Goal: Information Seeking & Learning: Learn about a topic

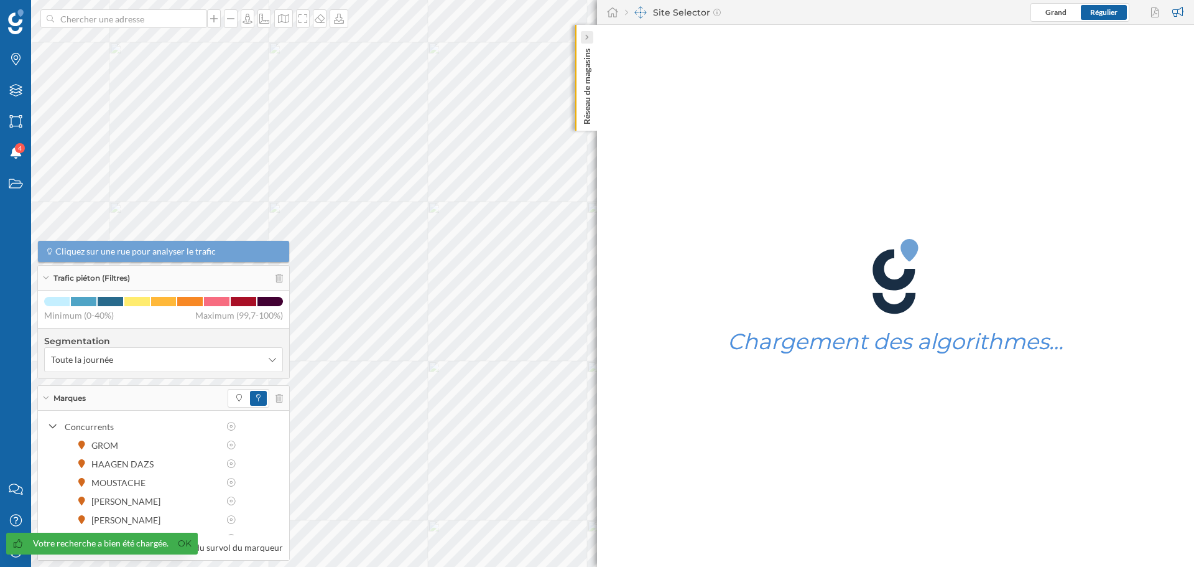
click at [587, 34] on icon at bounding box center [587, 37] width 4 height 7
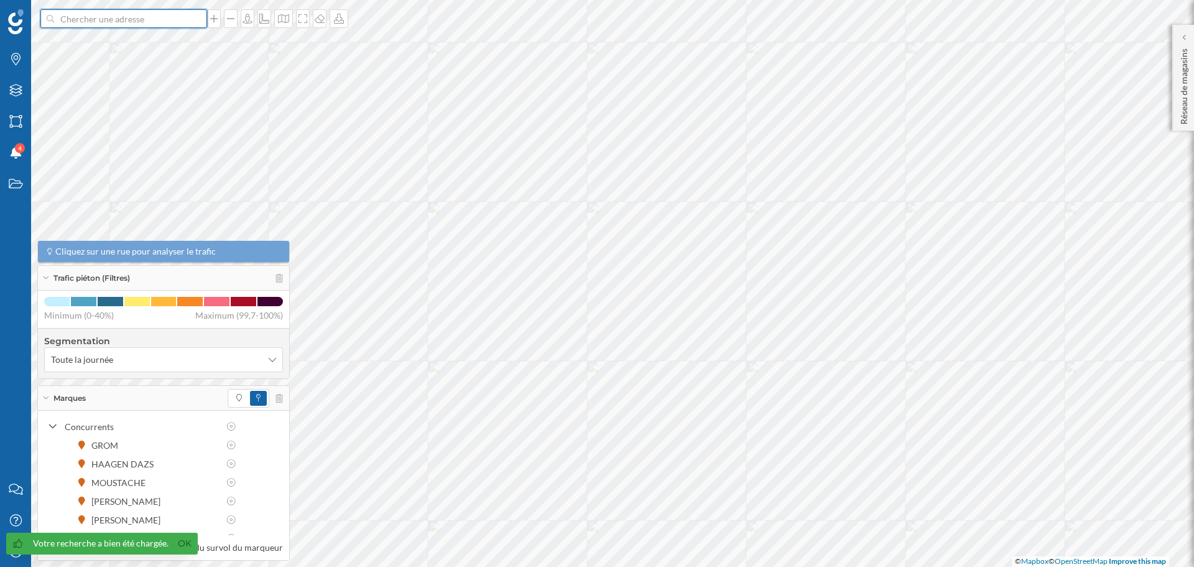
click at [109, 22] on input at bounding box center [123, 18] width 139 height 19
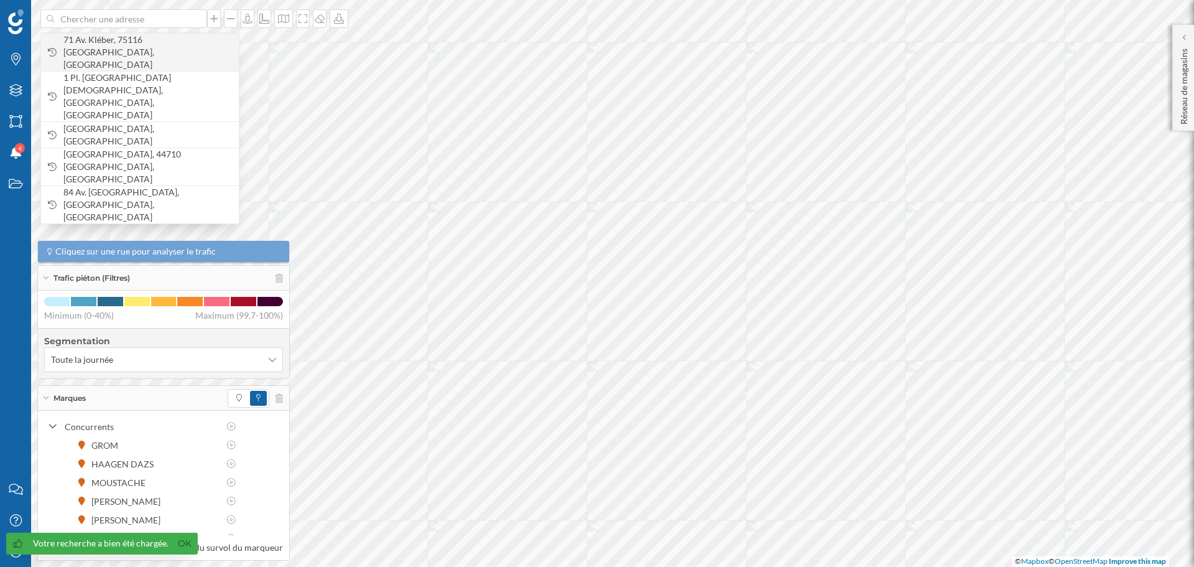
click at [109, 40] on span "71 Av. Kléber, 75116 [GEOGRAPHIC_DATA], [GEOGRAPHIC_DATA]" at bounding box center [147, 52] width 169 height 37
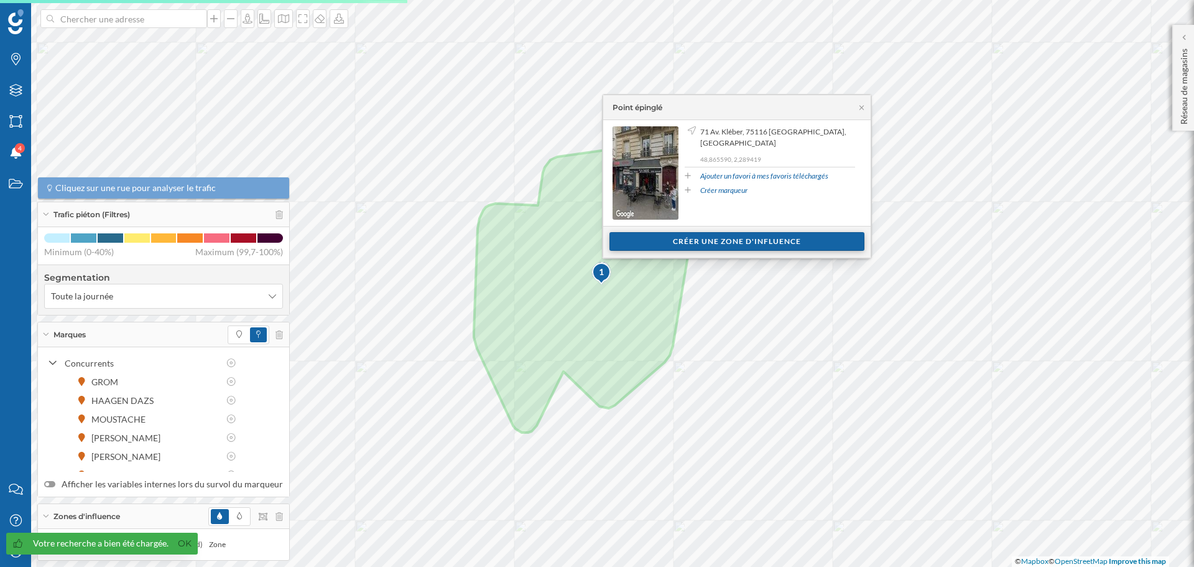
click at [771, 241] on div "Créer une zone d'influence" at bounding box center [737, 241] width 255 height 19
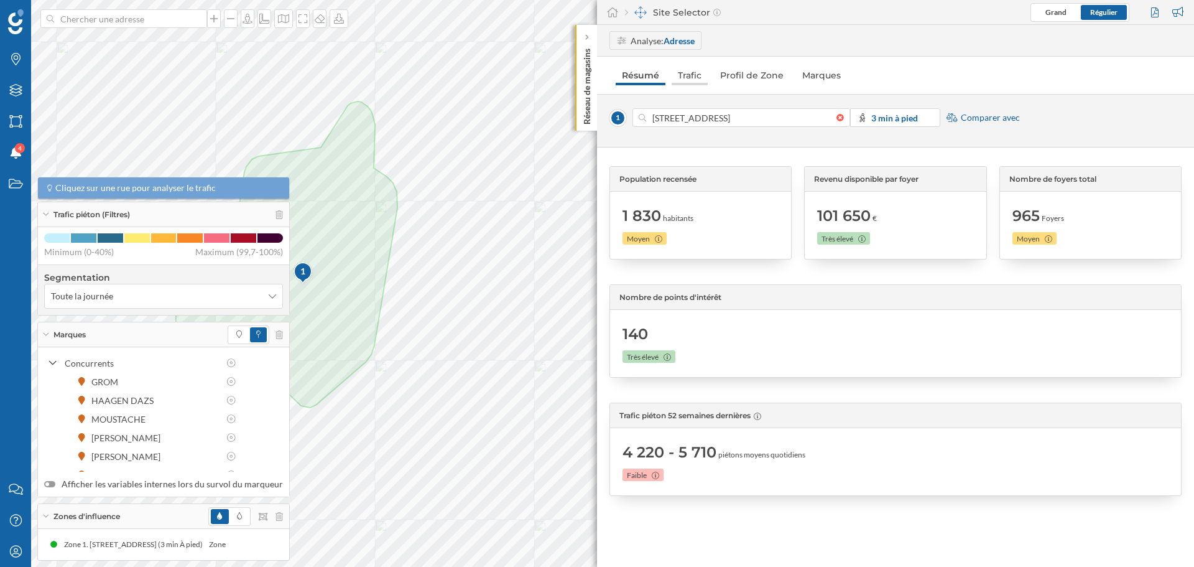
click at [689, 68] on link "Trafic" at bounding box center [690, 75] width 36 height 20
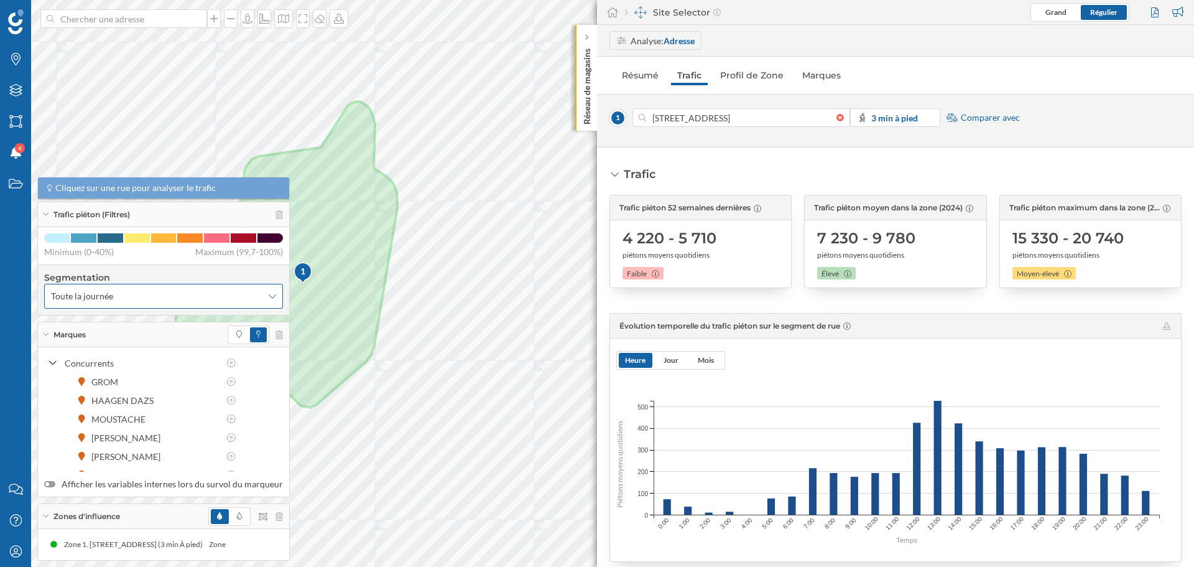
click at [269, 297] on icon at bounding box center [272, 296] width 7 height 9
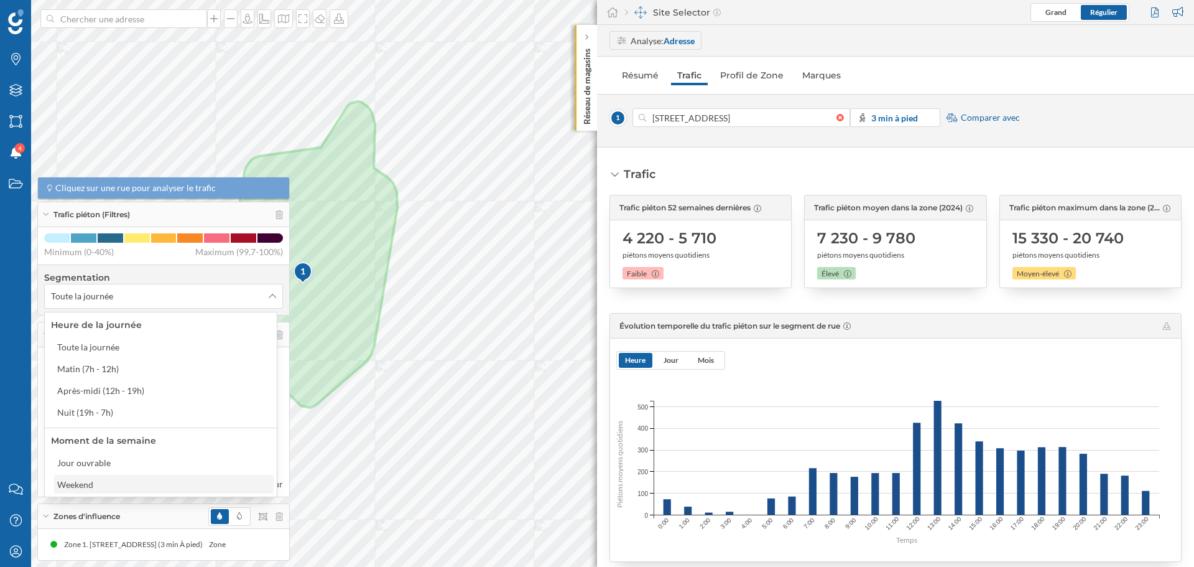
click at [81, 482] on div "Weekend" at bounding box center [75, 484] width 36 height 11
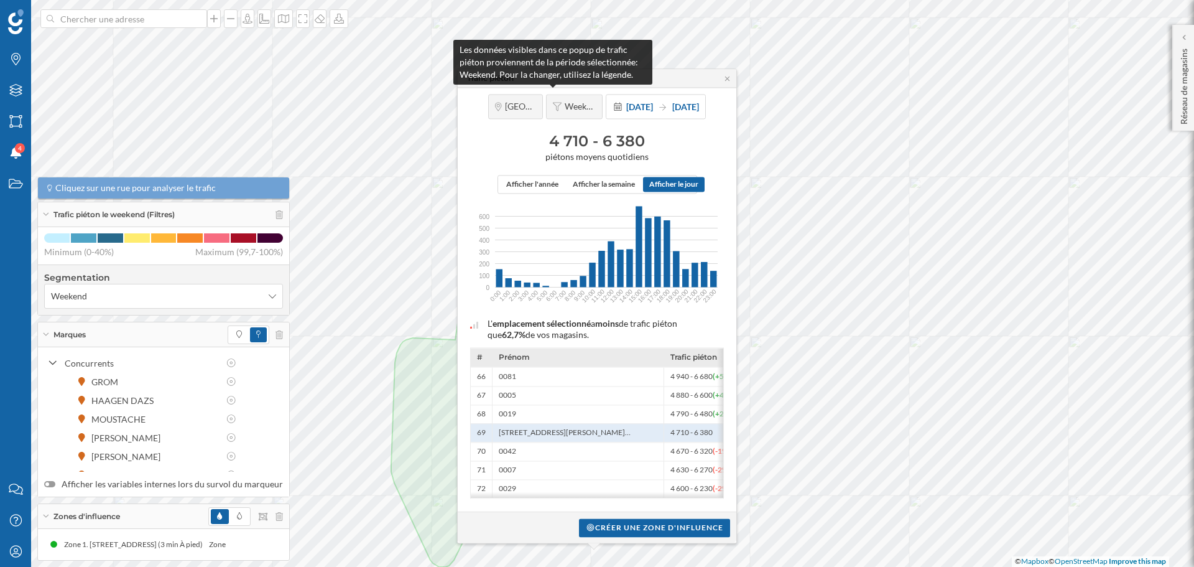
click at [565, 103] on span "Weekend" at bounding box center [580, 106] width 31 height 11
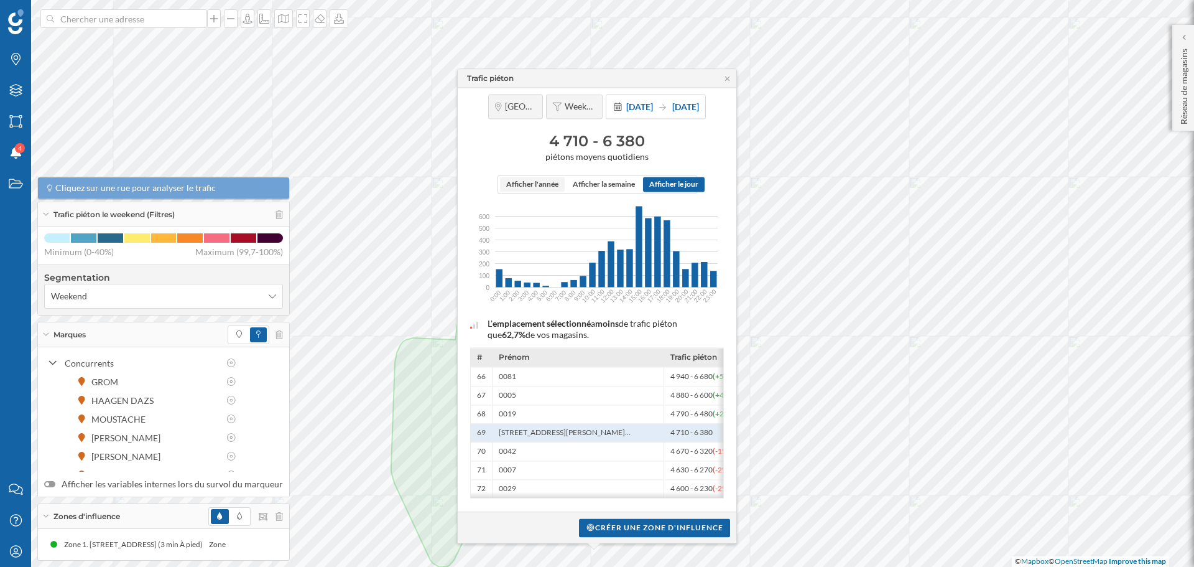
click at [537, 179] on span "Afficher l'année" at bounding box center [532, 184] width 52 height 11
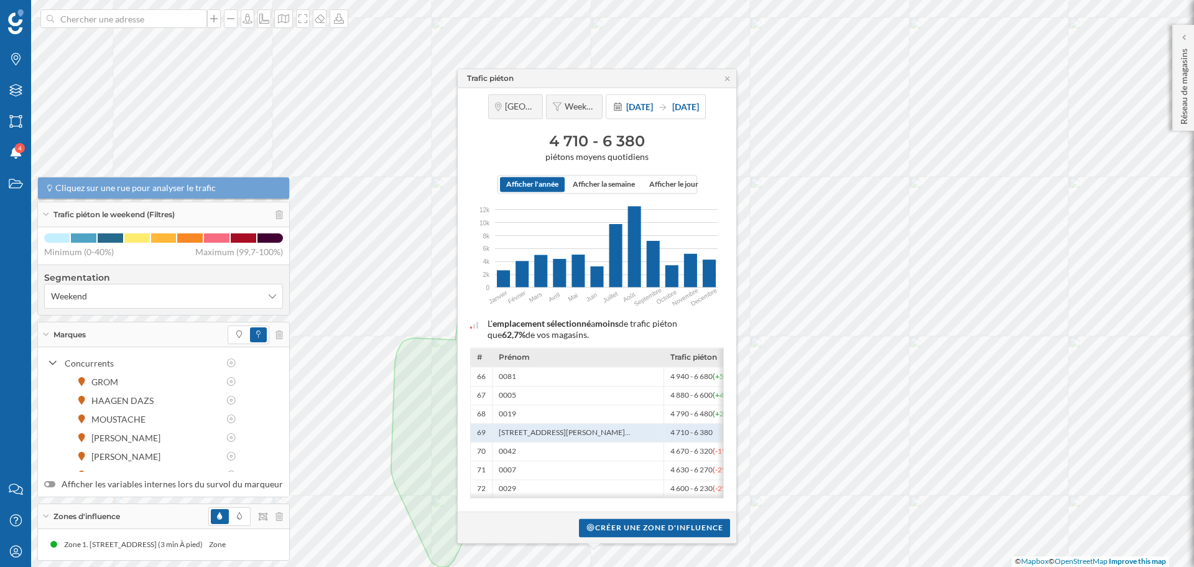
click at [537, 179] on span "Afficher l'année" at bounding box center [532, 184] width 52 height 11
click at [729, 81] on div "Trafic piéton" at bounding box center [597, 78] width 279 height 19
click at [725, 75] on icon at bounding box center [727, 78] width 9 height 7
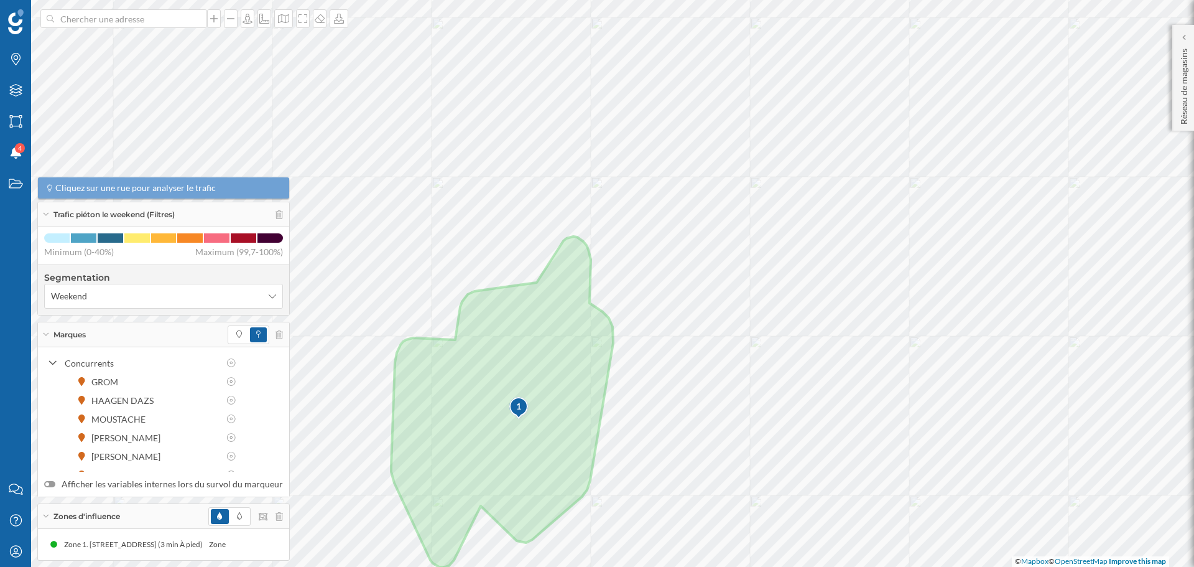
click at [516, 407] on div "1" at bounding box center [519, 406] width 21 height 12
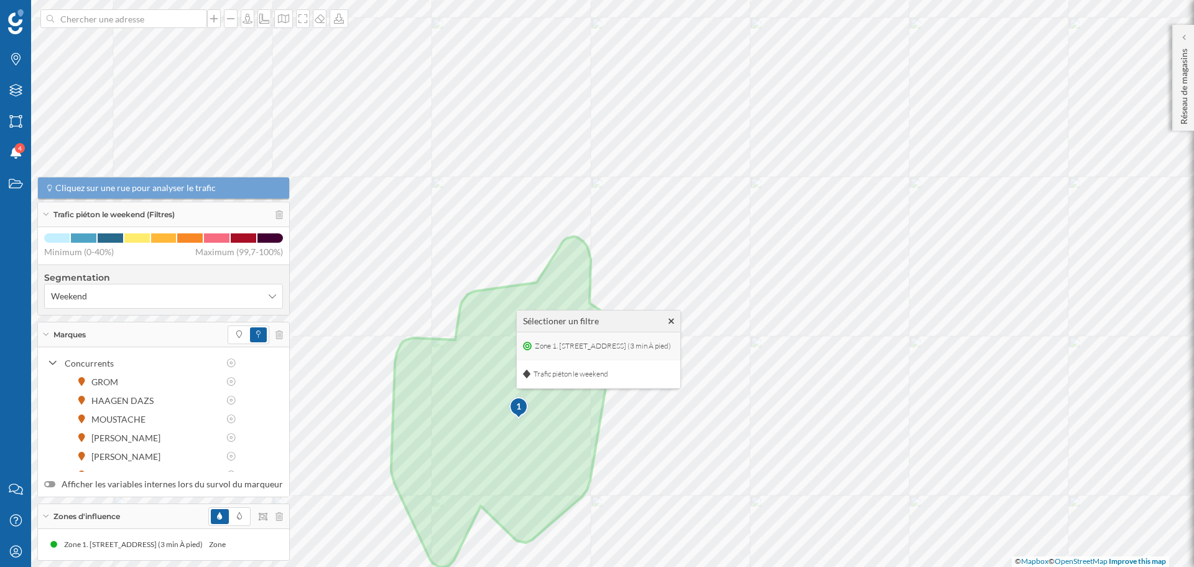
click at [598, 349] on span "Zone 1. [STREET_ADDRESS] (3 min À pied)" at bounding box center [603, 346] width 142 height 19
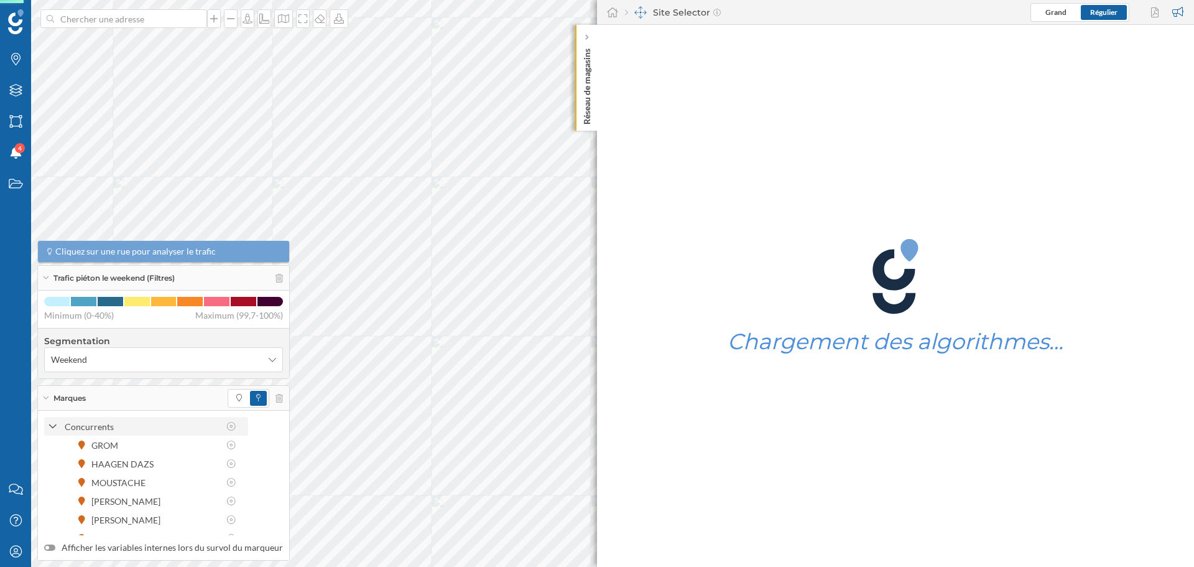
scroll to position [40, 0]
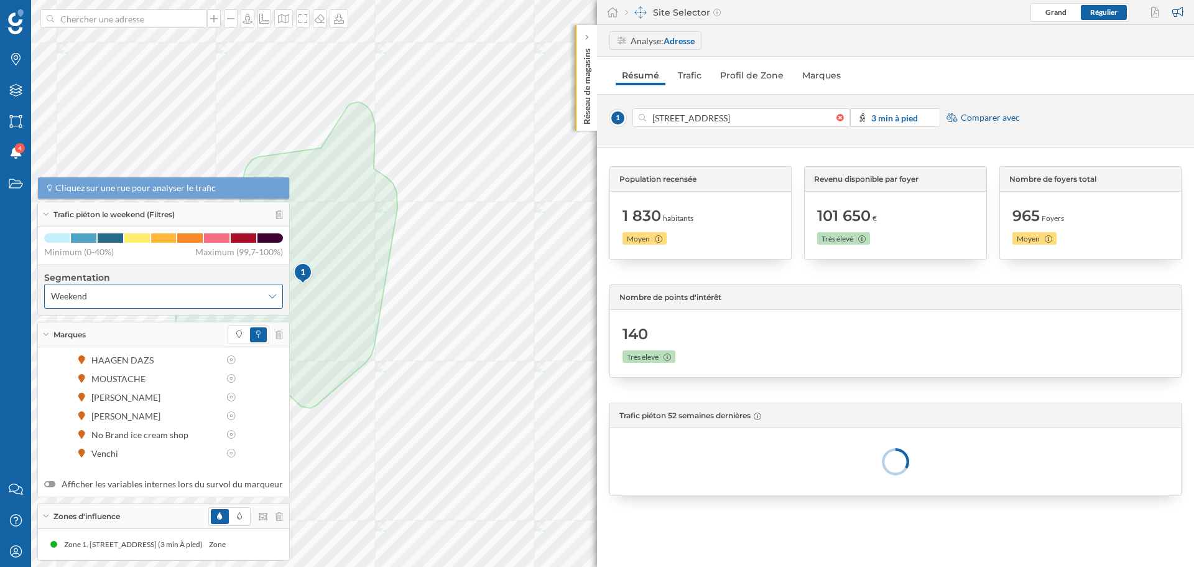
click at [274, 289] on div "Weekend" at bounding box center [163, 296] width 239 height 25
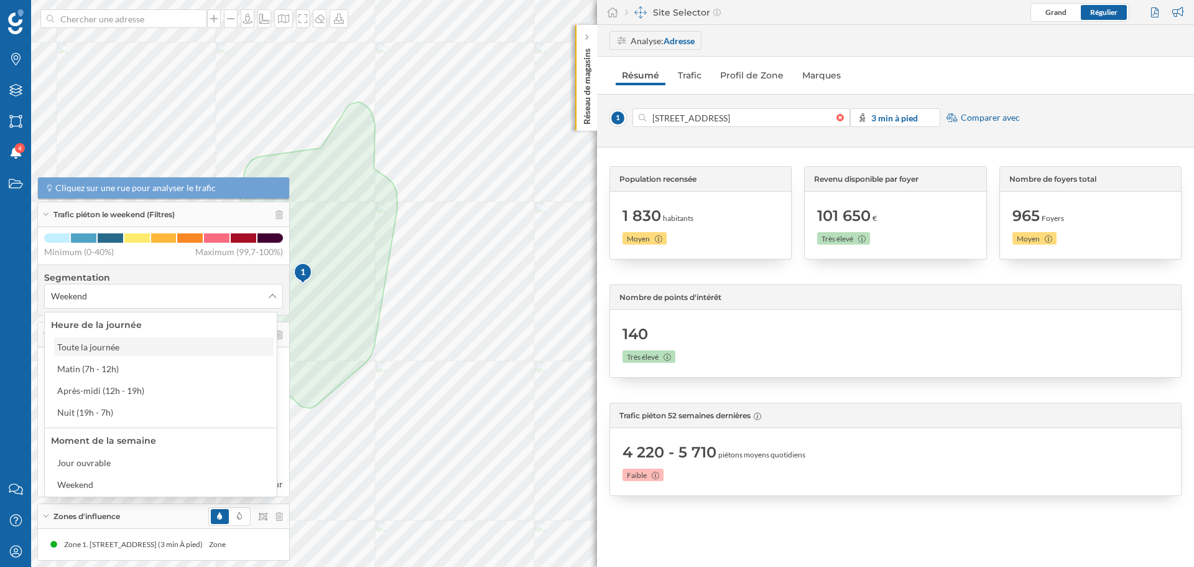
click at [93, 347] on div "Toute la journée" at bounding box center [88, 347] width 62 height 11
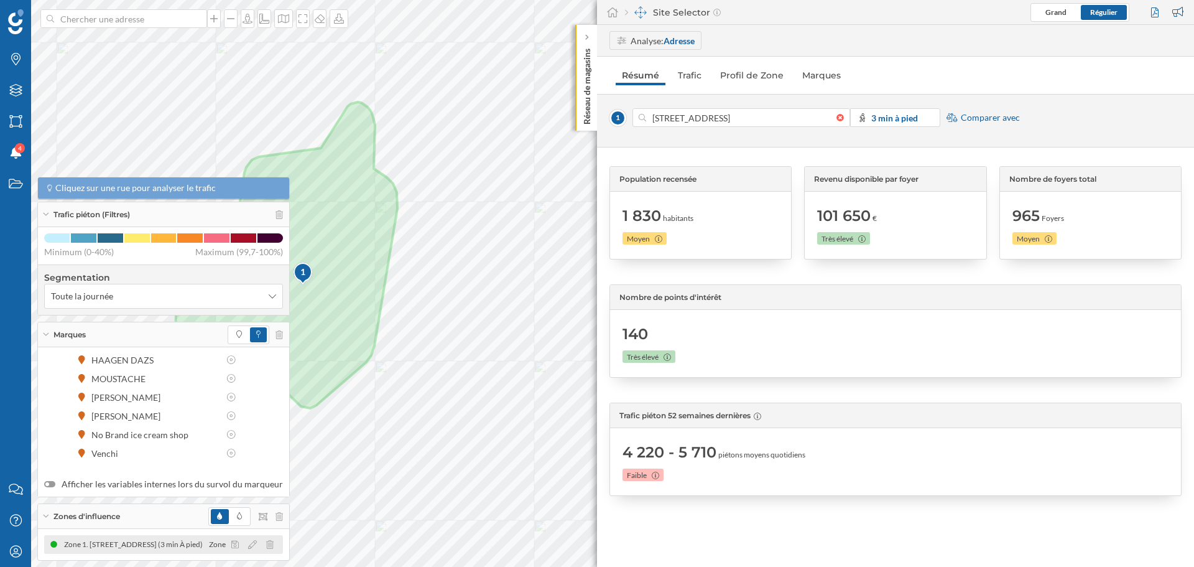
click at [131, 540] on div "Zone 1. [STREET_ADDRESS] (3 min À pied)" at bounding box center [134, 544] width 145 height 12
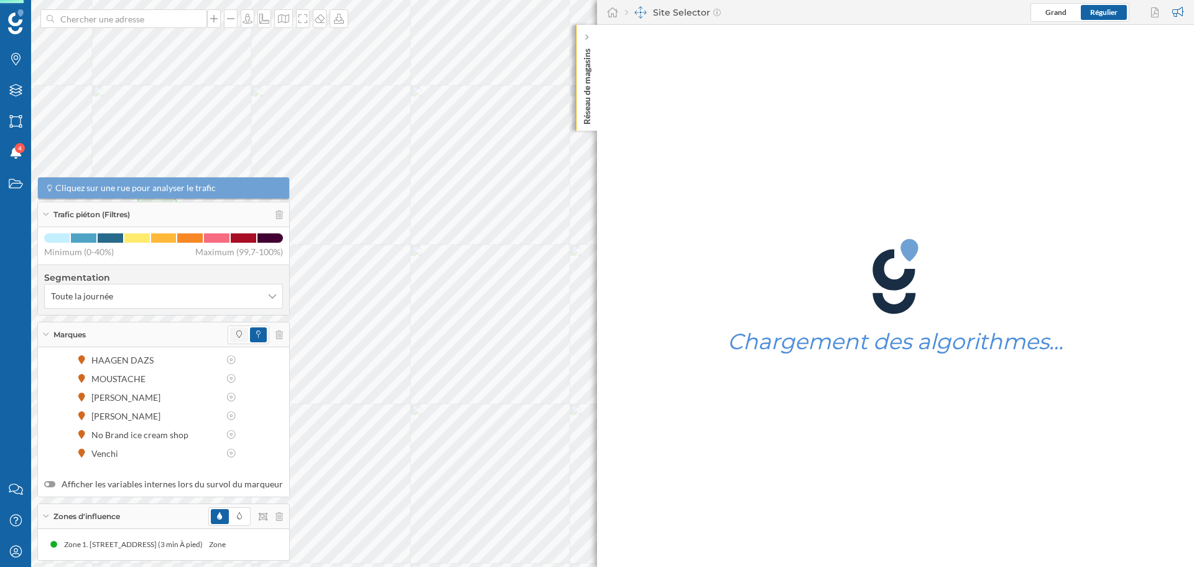
click at [240, 400] on div "Concurrents GROM [GEOGRAPHIC_DATA] DAZS [GEOGRAPHIC_DATA] Maison Casalini [PERS…" at bounding box center [163, 387] width 239 height 149
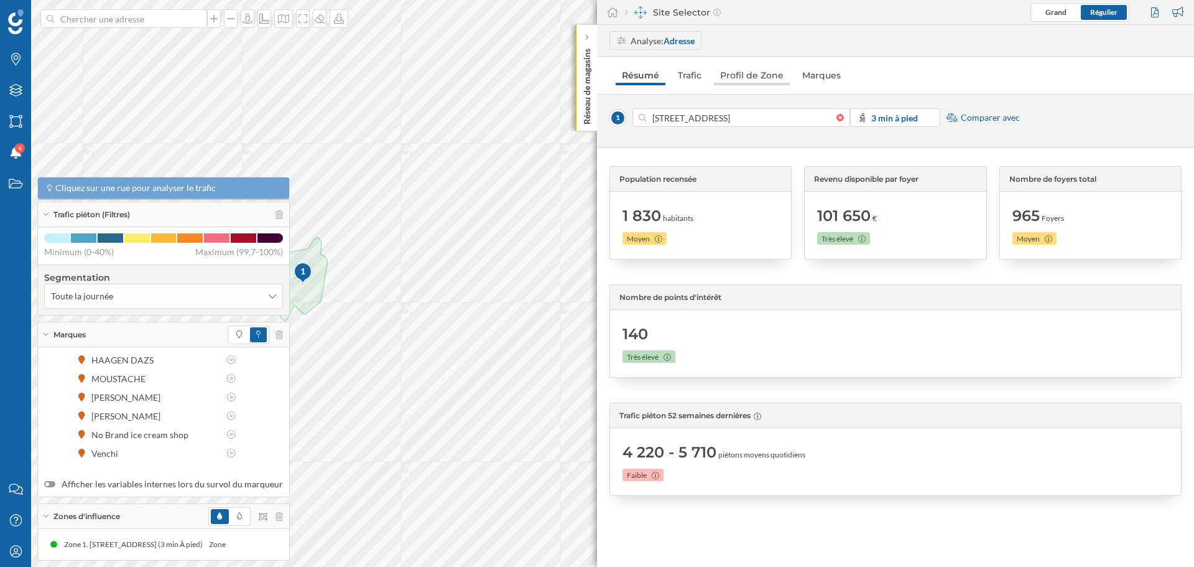
click at [748, 74] on link "Profil de Zone" at bounding box center [752, 75] width 76 height 20
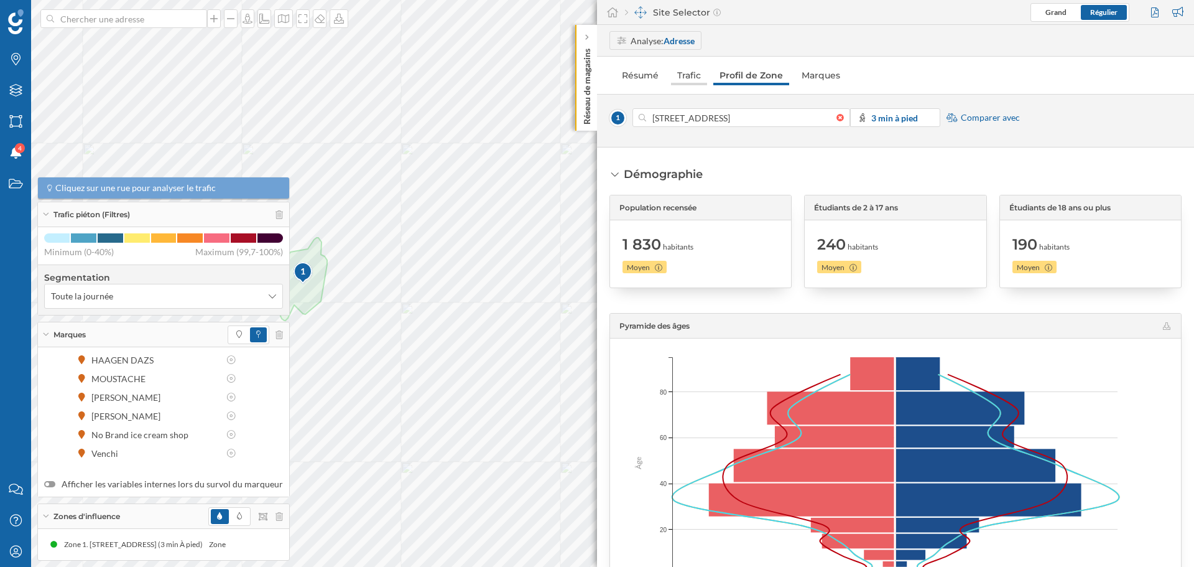
click at [688, 70] on link "Trafic" at bounding box center [689, 75] width 36 height 20
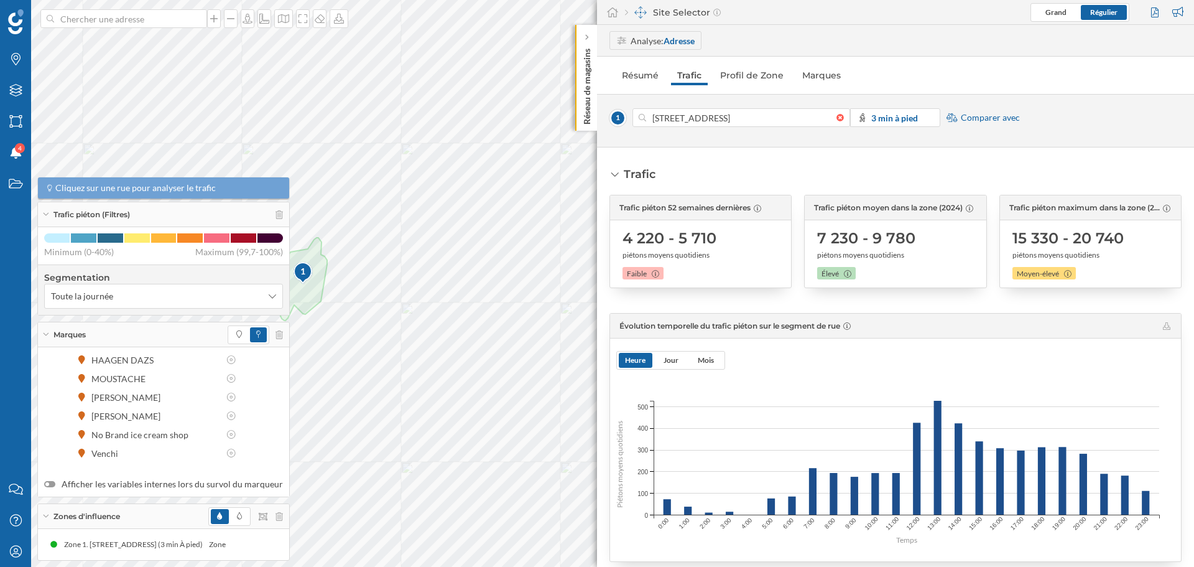
click at [619, 170] on icon at bounding box center [615, 174] width 11 height 9
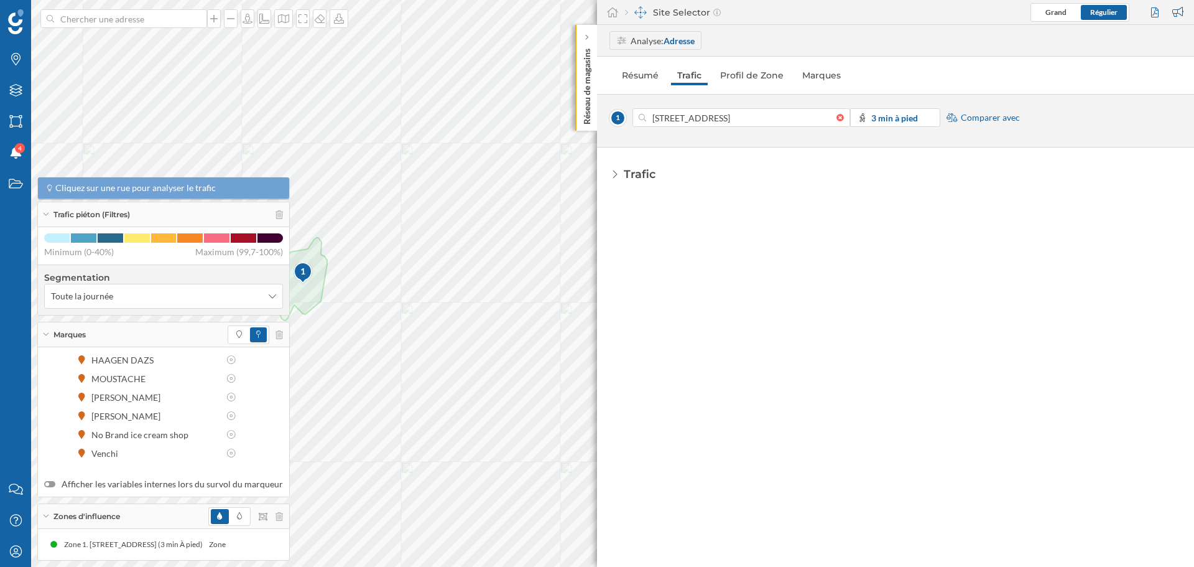
click at [619, 170] on icon at bounding box center [615, 174] width 9 height 11
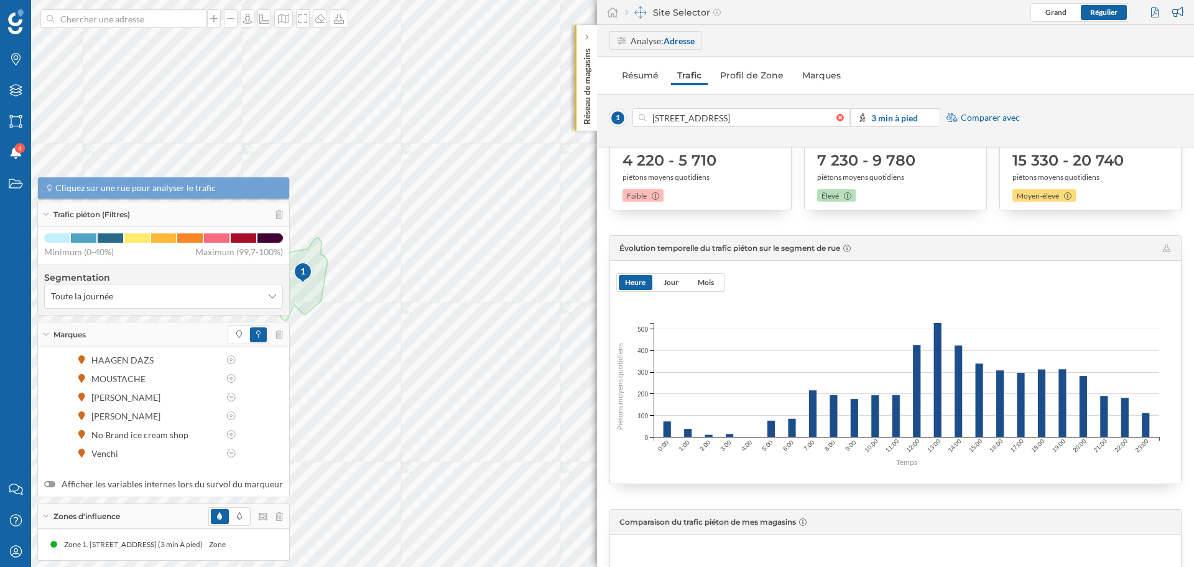
scroll to position [0, 0]
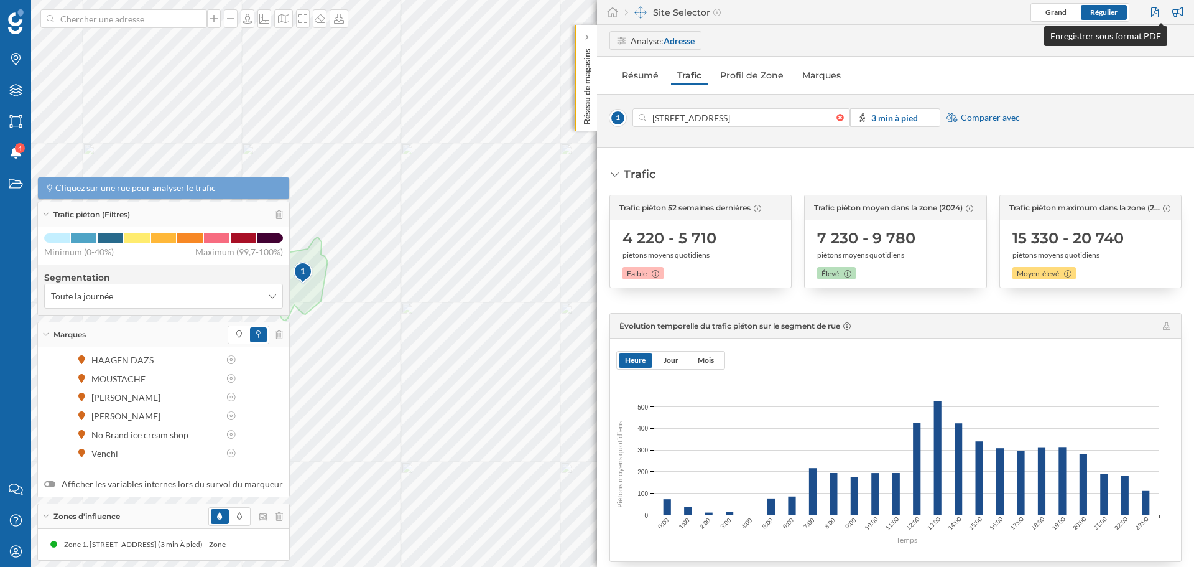
click at [1153, 9] on div at bounding box center [1156, 12] width 17 height 19
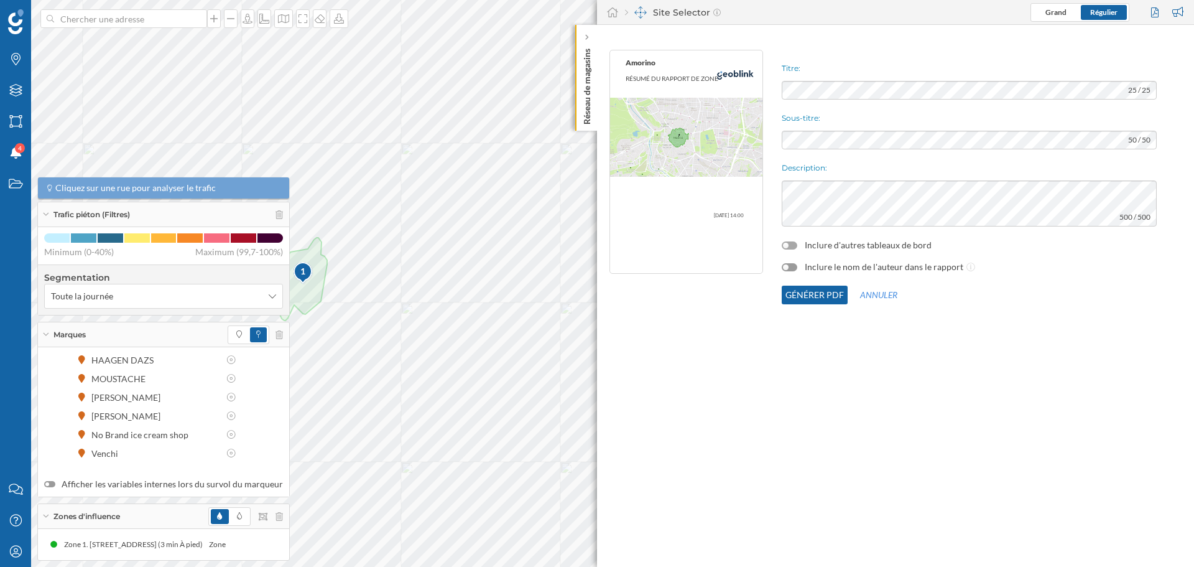
click at [797, 244] on div at bounding box center [790, 245] width 16 height 8
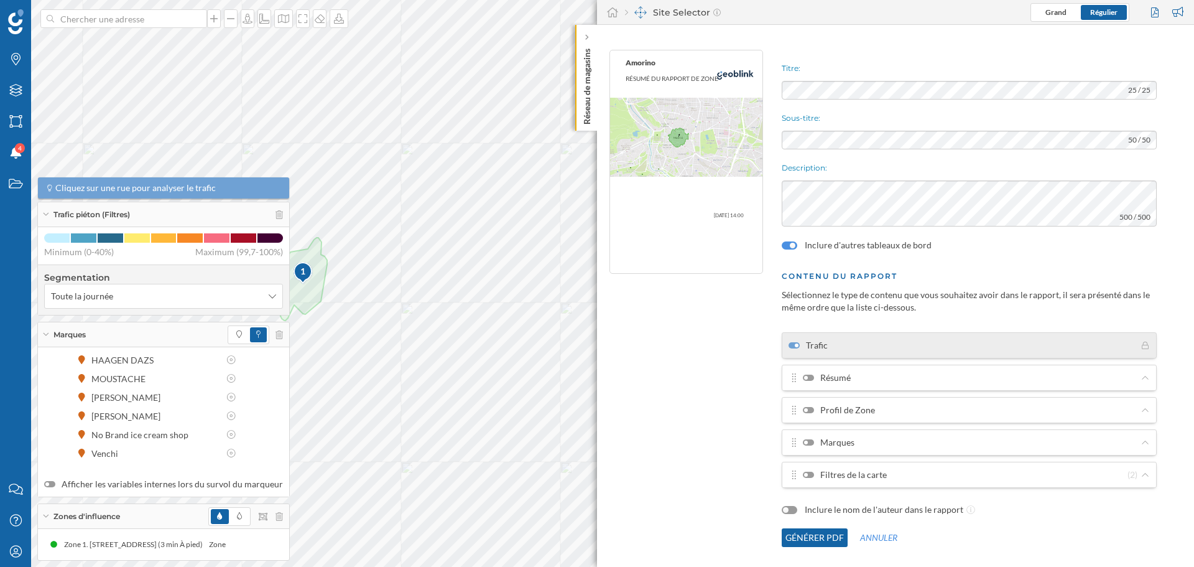
click at [810, 538] on button "Générer PDF" at bounding box center [815, 537] width 66 height 19
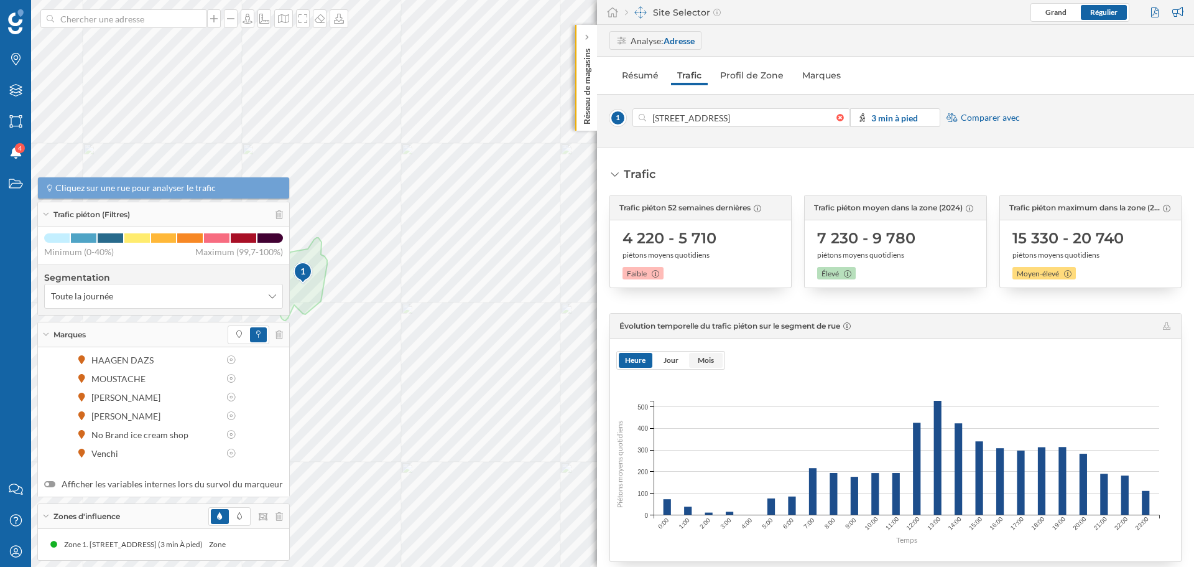
click at [707, 360] on span "Mois" at bounding box center [706, 359] width 16 height 9
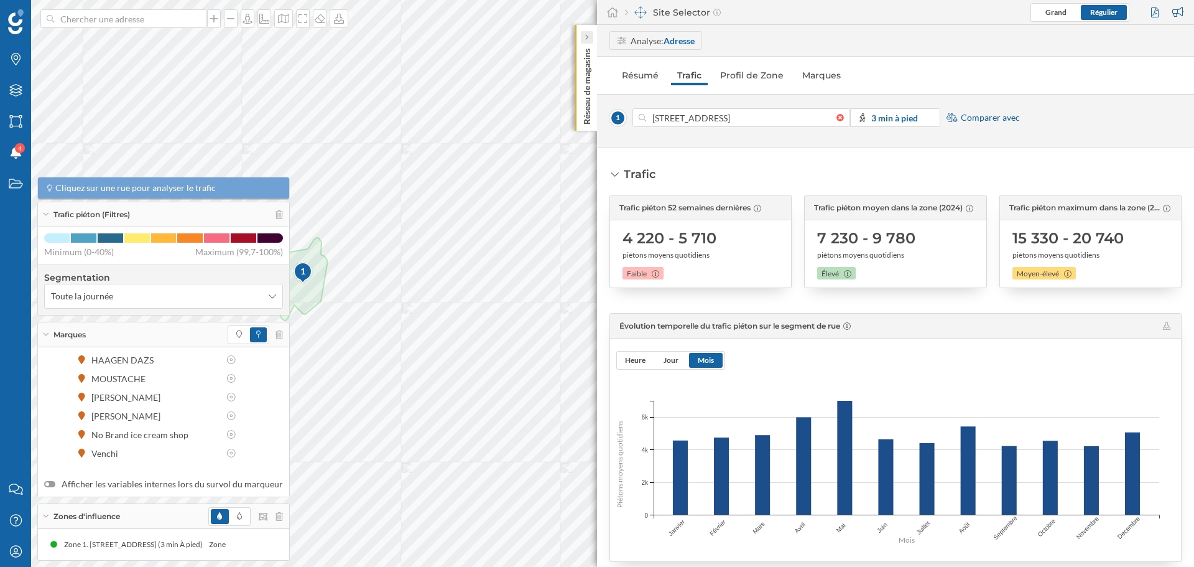
click at [589, 34] on icon at bounding box center [587, 37] width 4 height 6
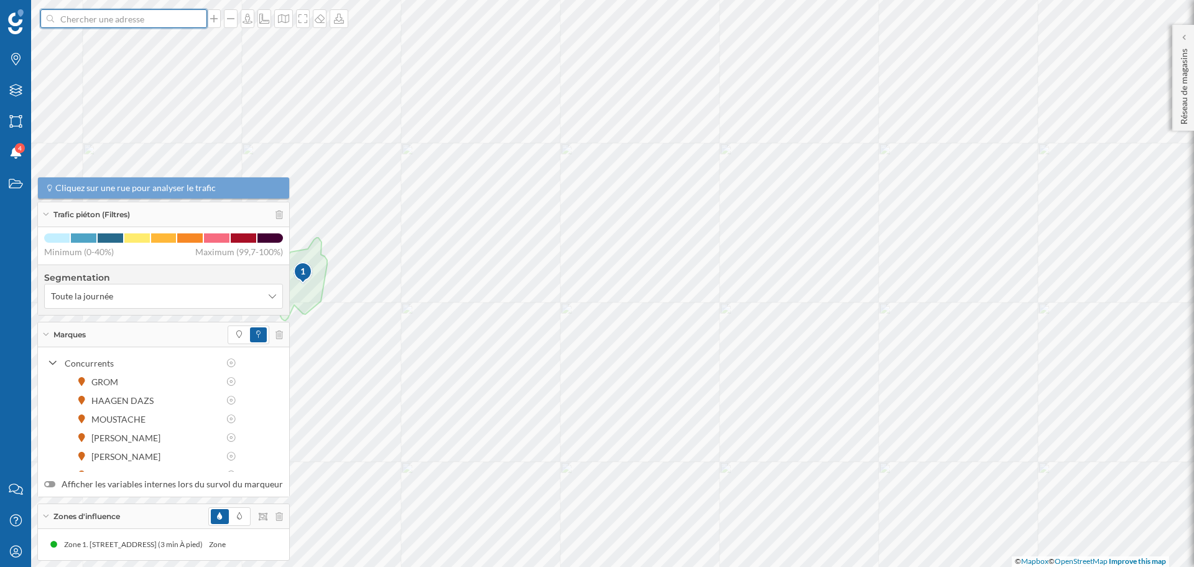
click at [172, 27] on input at bounding box center [123, 18] width 139 height 19
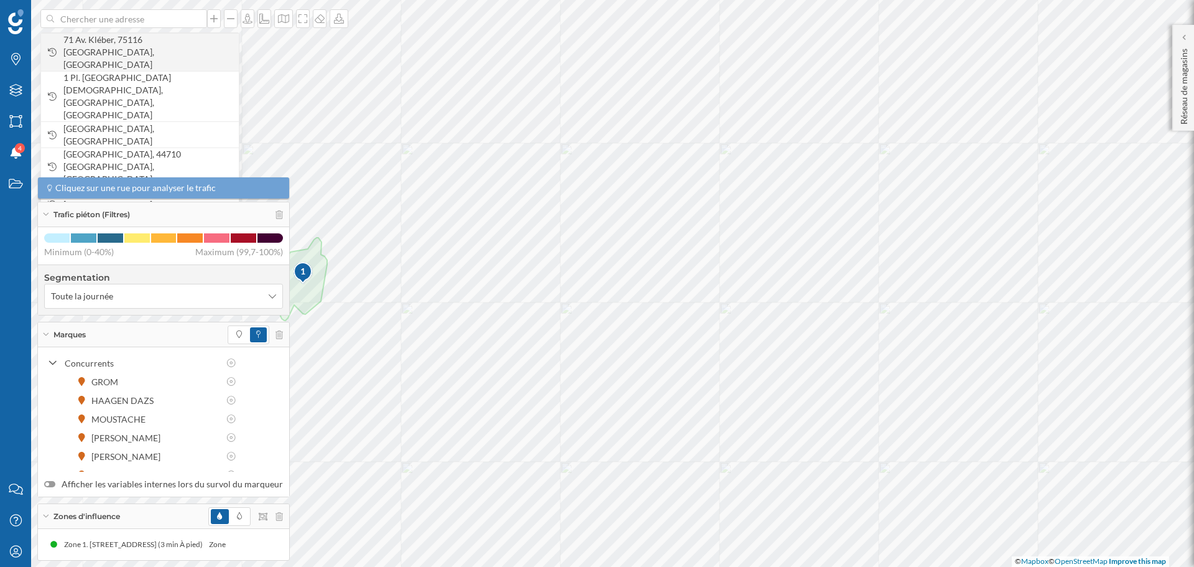
click at [151, 50] on span "71 Av. Kléber, 75116 [GEOGRAPHIC_DATA], [GEOGRAPHIC_DATA]" at bounding box center [147, 52] width 169 height 37
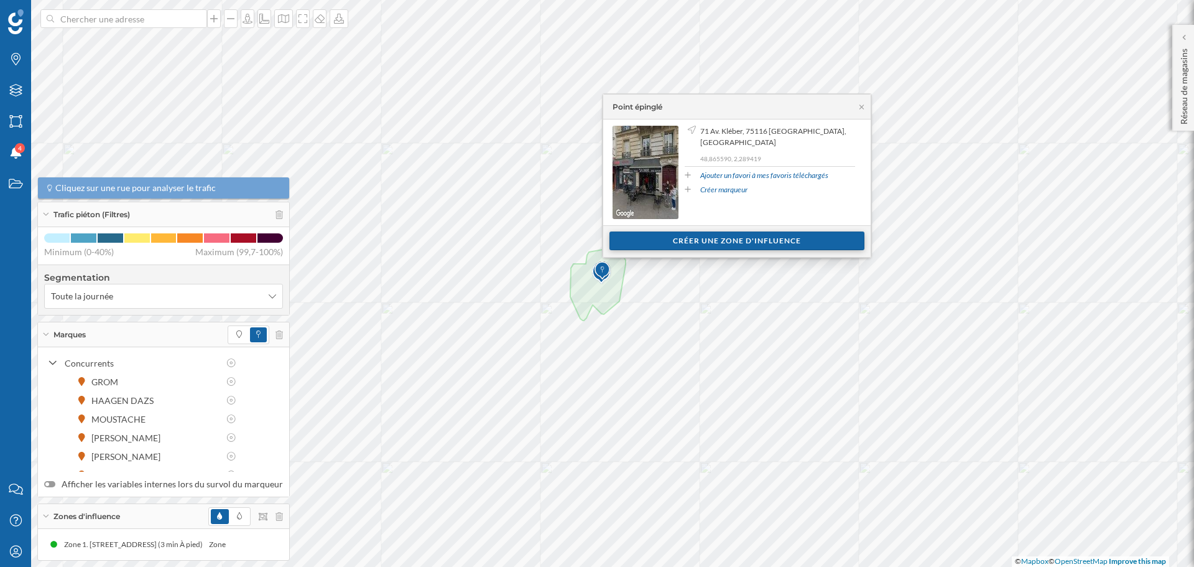
click at [712, 246] on div "Créer une zone d'influence" at bounding box center [737, 240] width 255 height 19
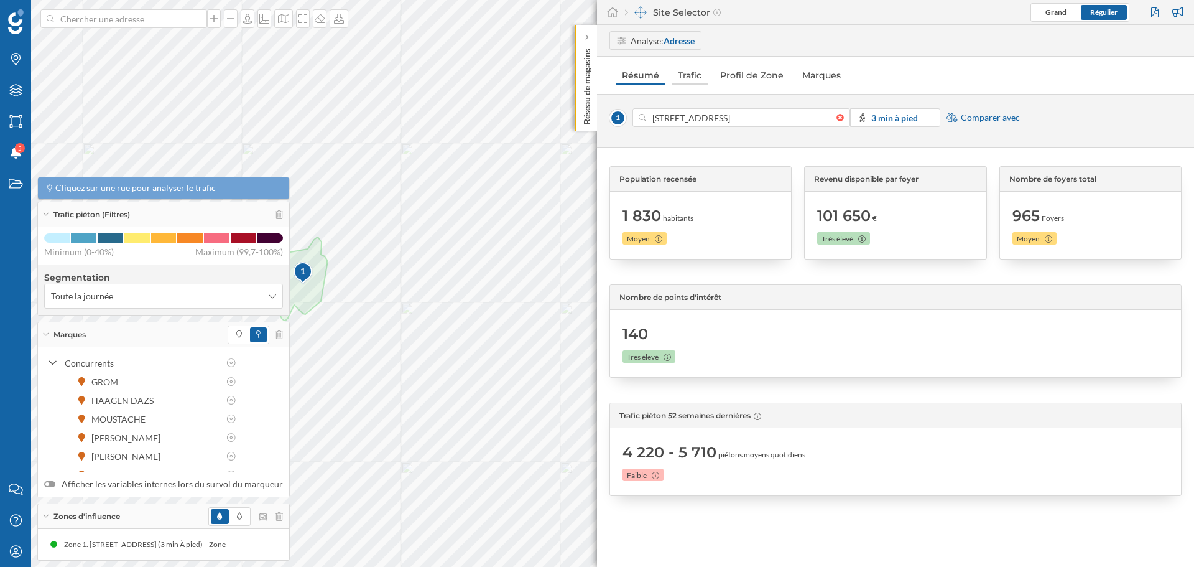
click at [692, 73] on link "Trafic" at bounding box center [690, 75] width 36 height 20
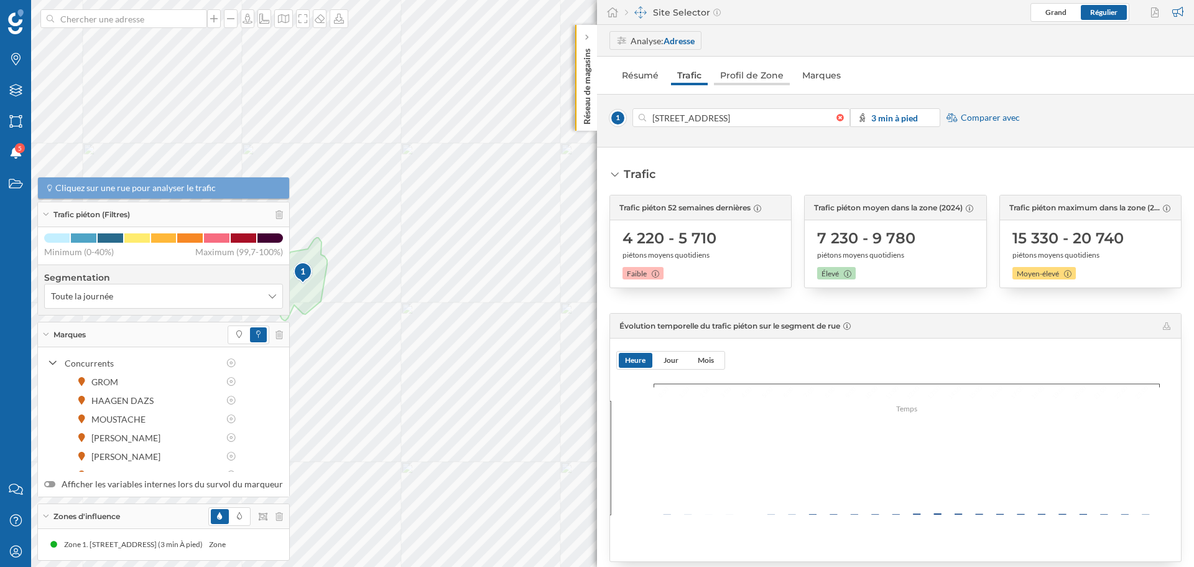
click at [742, 73] on link "Profil de Zone" at bounding box center [752, 75] width 76 height 20
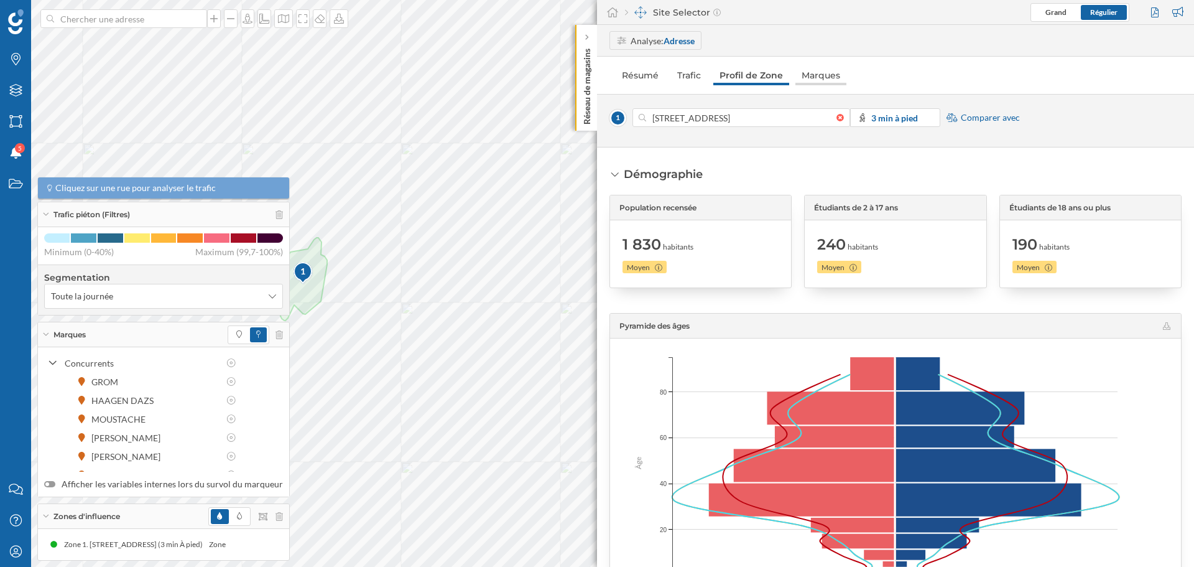
click at [809, 70] on link "Marques" at bounding box center [821, 75] width 51 height 20
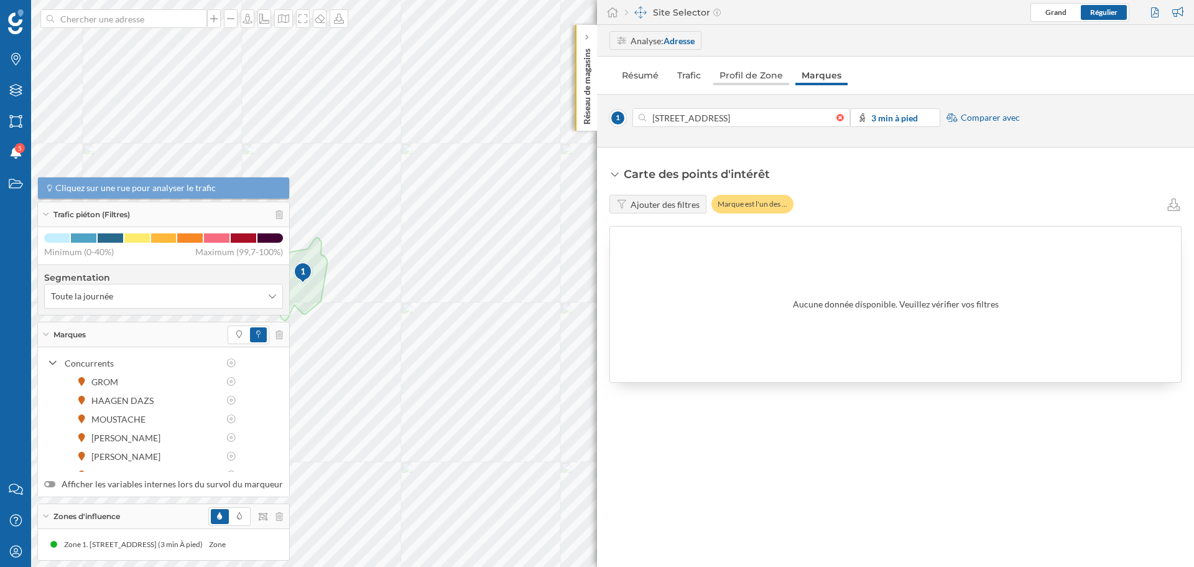
click at [763, 72] on link "Profil de Zone" at bounding box center [752, 75] width 76 height 20
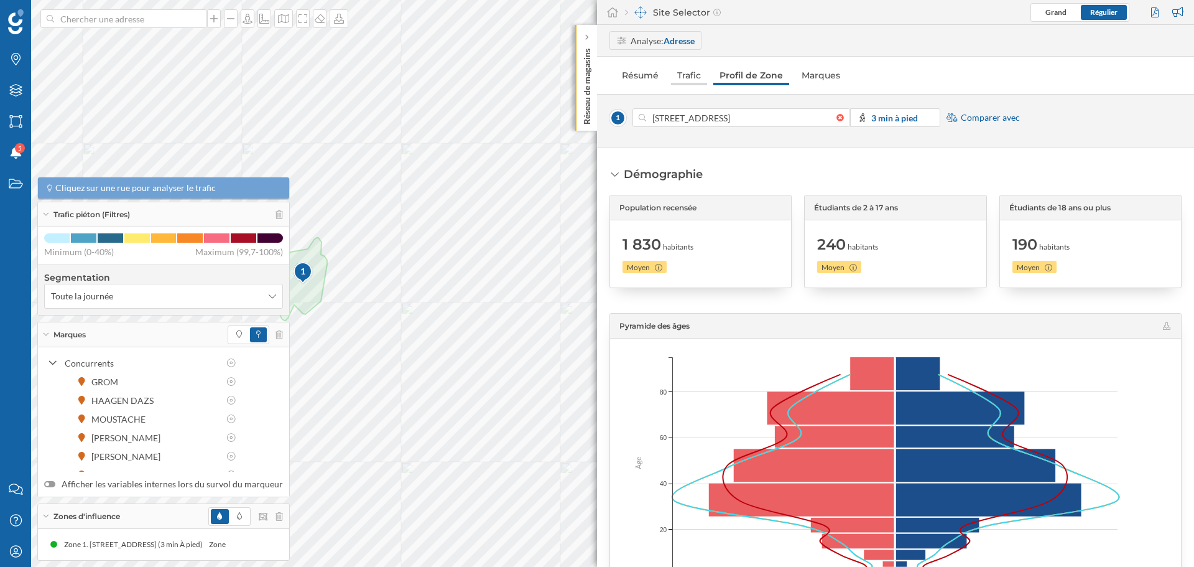
click at [689, 77] on link "Trafic" at bounding box center [689, 75] width 36 height 20
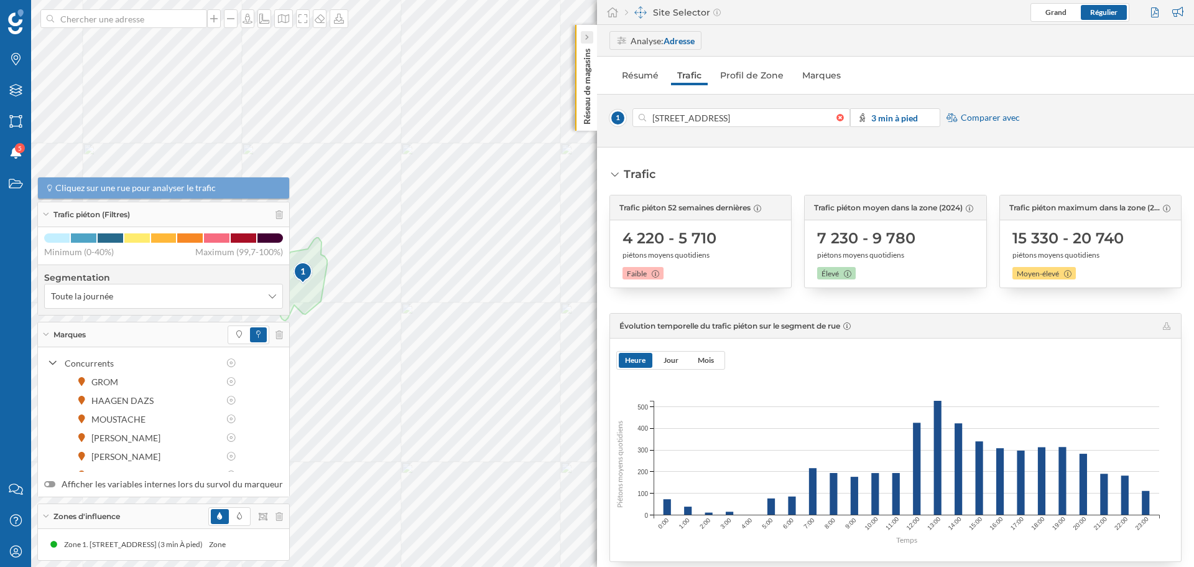
click at [590, 42] on div at bounding box center [587, 37] width 12 height 12
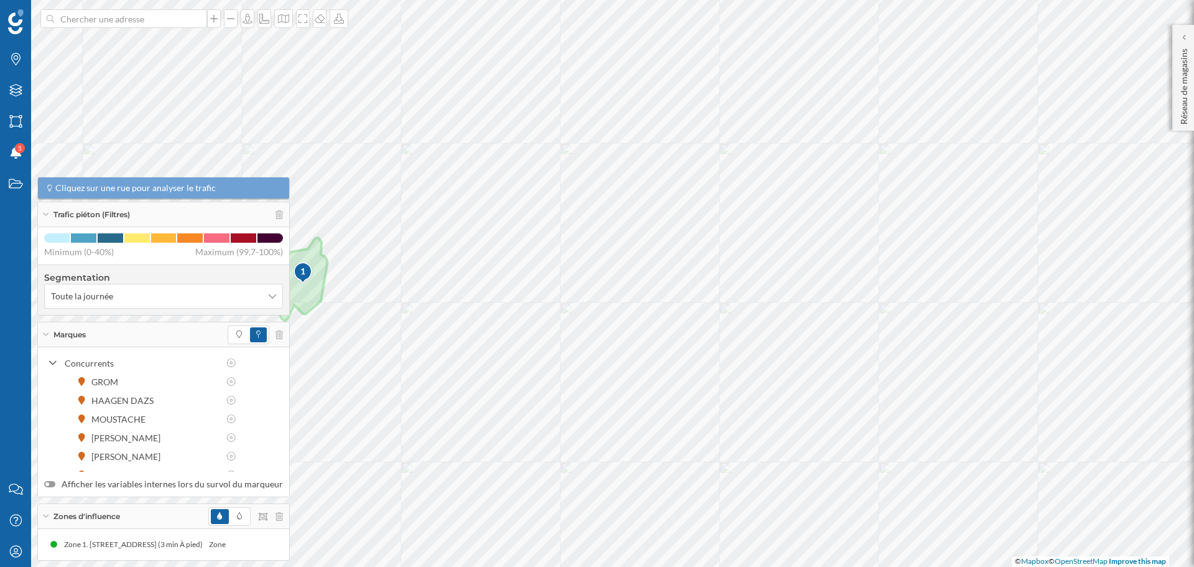
click at [303, 270] on div "1" at bounding box center [303, 271] width 21 height 12
click at [230, 328] on span at bounding box center [239, 334] width 18 height 15
click at [250, 332] on span at bounding box center [258, 334] width 17 height 15
click at [250, 510] on div at bounding box center [245, 516] width 75 height 19
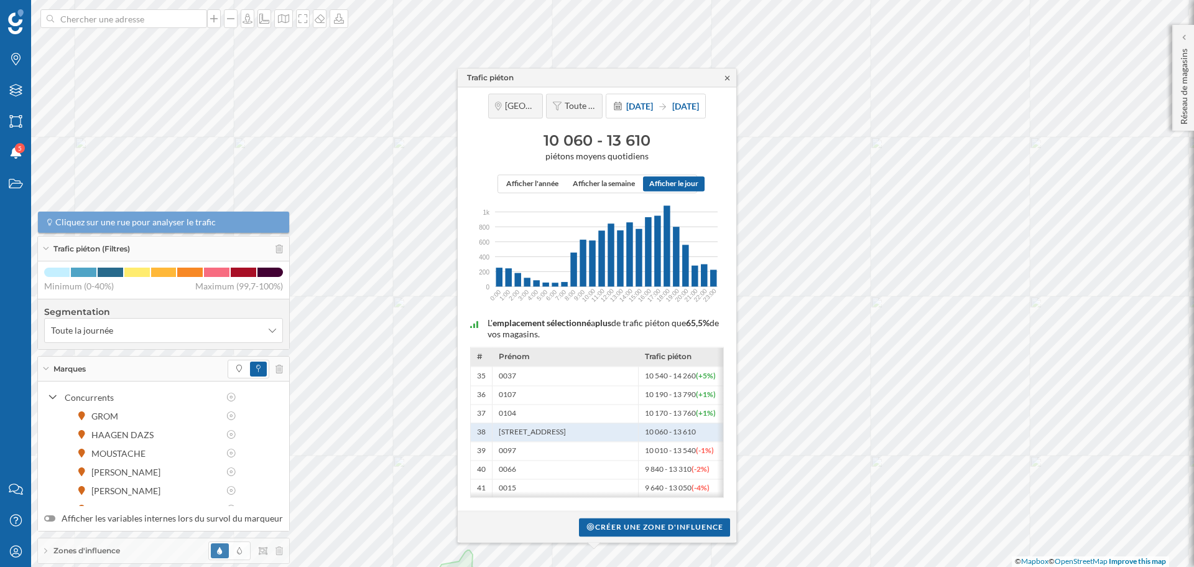
click at [730, 75] on icon at bounding box center [727, 77] width 9 height 7
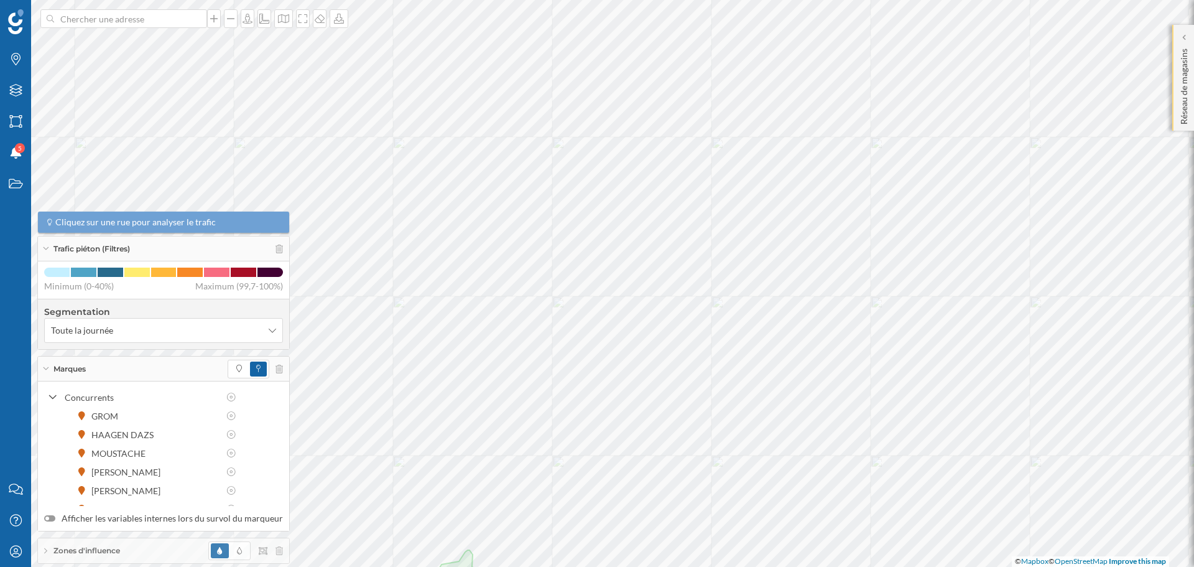
click at [1185, 44] on p "Réseau de magasins" at bounding box center [1184, 84] width 12 height 81
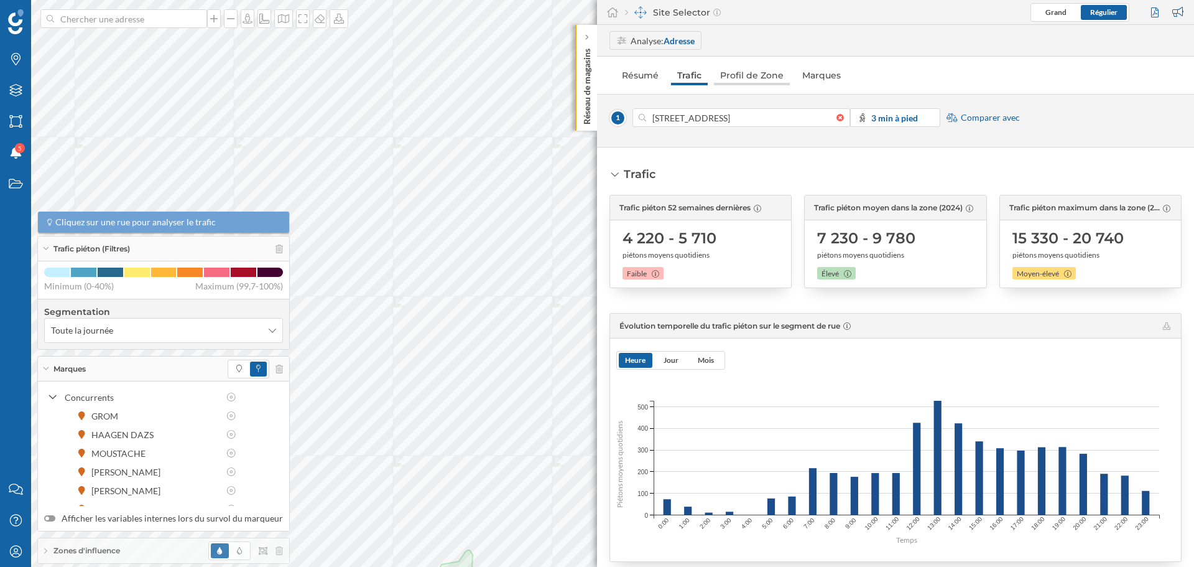
click at [766, 77] on link "Profil de Zone" at bounding box center [752, 75] width 76 height 20
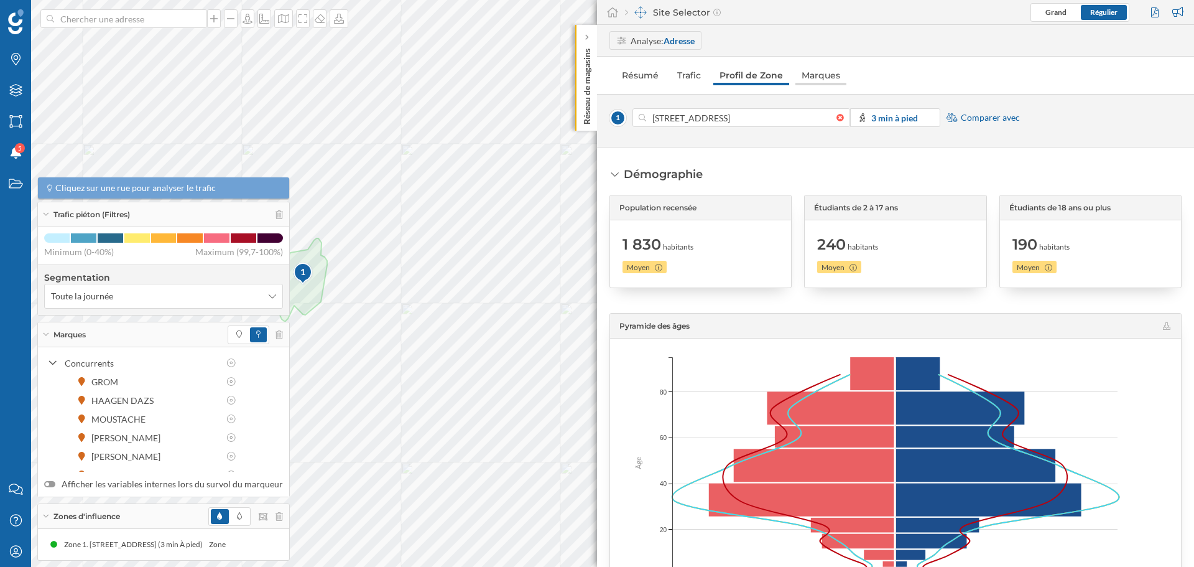
click at [823, 76] on link "Marques" at bounding box center [821, 75] width 51 height 20
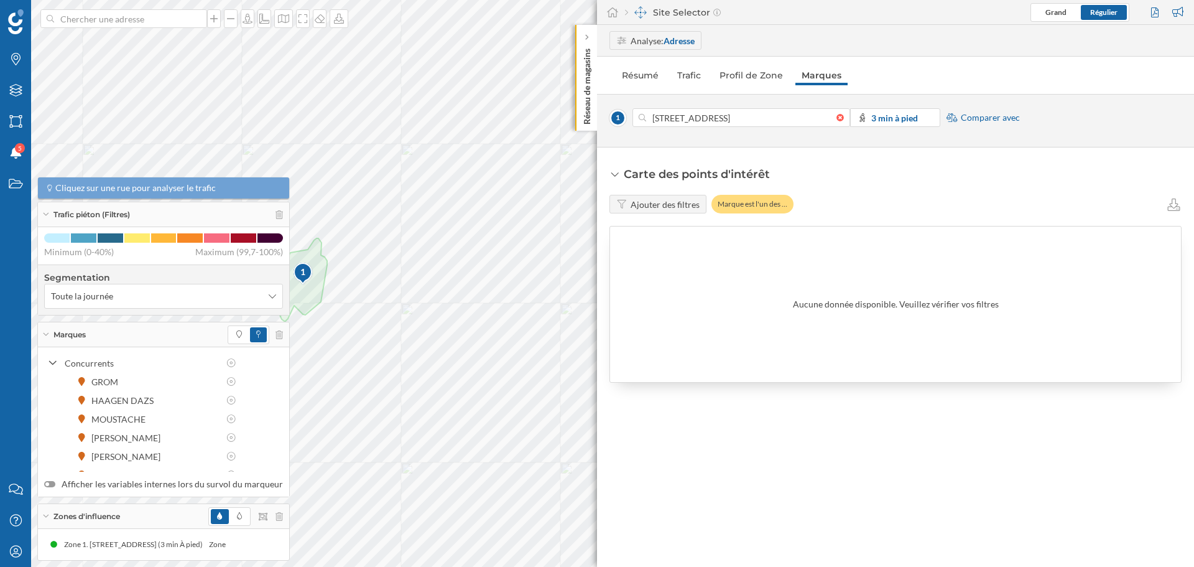
click at [678, 201] on div "Ajouter des filtres" at bounding box center [665, 204] width 69 height 13
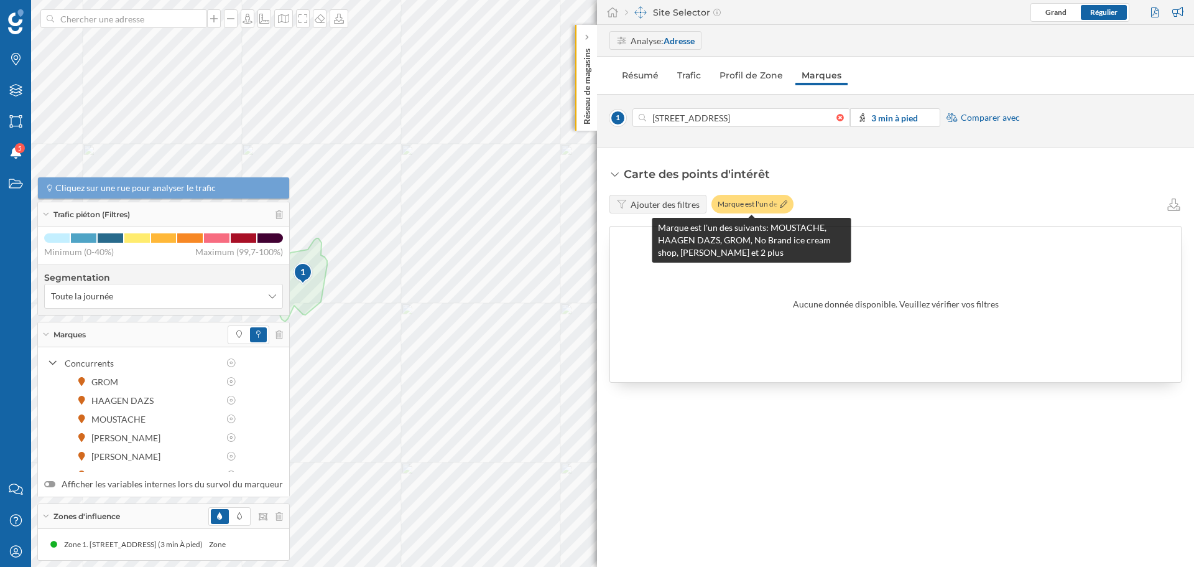
click at [729, 207] on div "Marque est l'un des …" at bounding box center [753, 204] width 82 height 19
click at [780, 201] on icon at bounding box center [783, 203] width 7 height 7
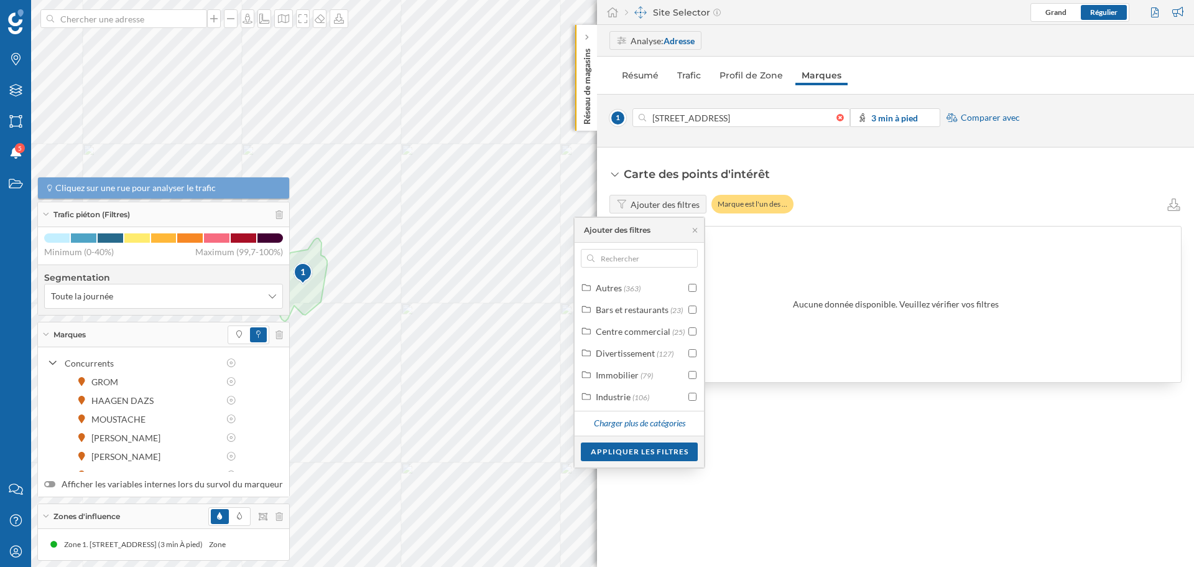
scroll to position [109, 0]
click at [796, 495] on div "Carte des points d'intérêt Ajouter des filtres Marque est l'un des … Aucune don…" at bounding box center [895, 356] width 597 height 419
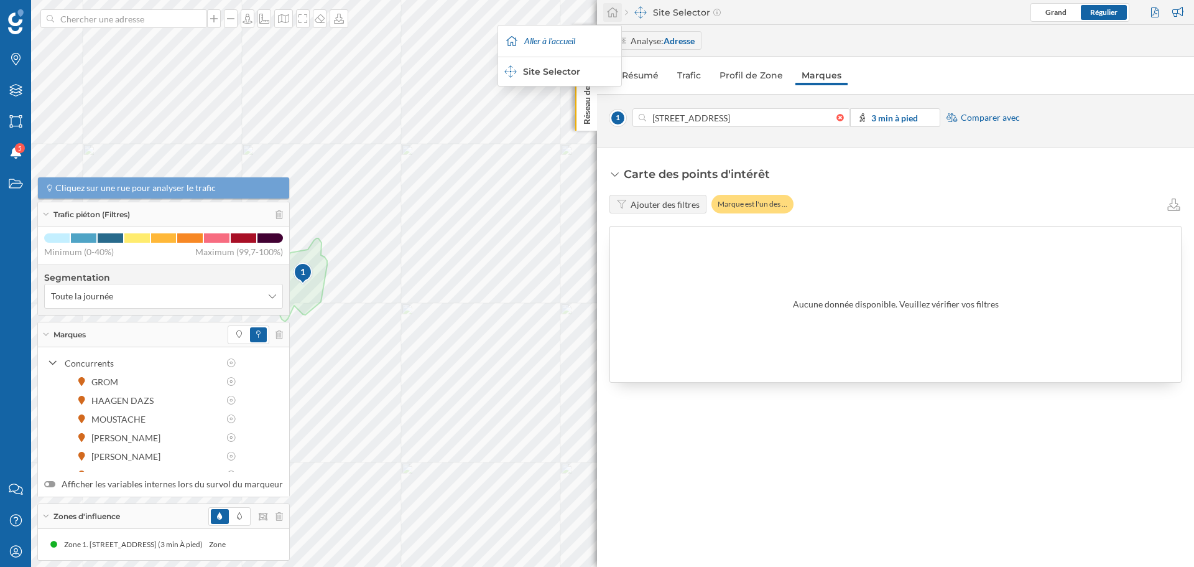
click at [610, 15] on icon at bounding box center [613, 12] width 12 height 11
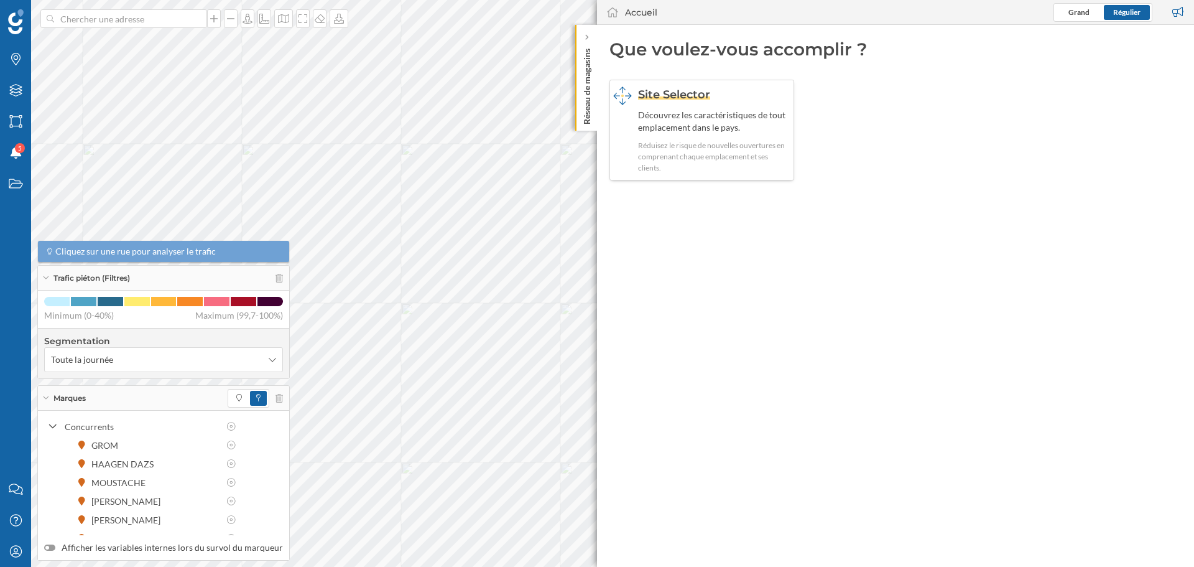
click at [678, 98] on span "Site Selector" at bounding box center [674, 95] width 72 height 14
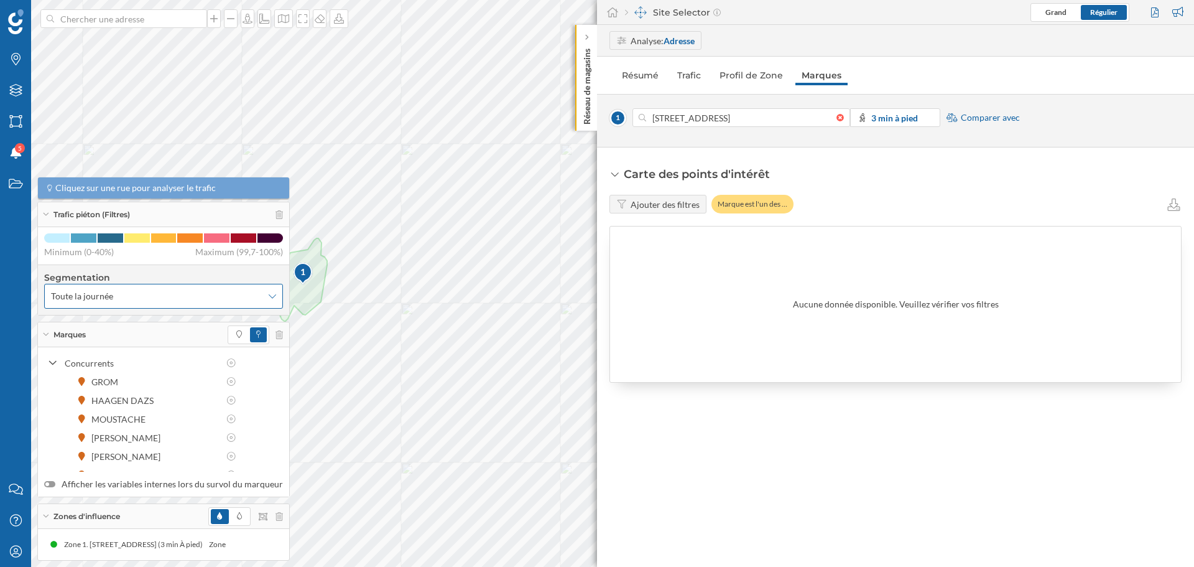
click at [261, 302] on div "Toute la journée" at bounding box center [163, 296] width 239 height 25
click at [297, 273] on div "1" at bounding box center [303, 272] width 21 height 12
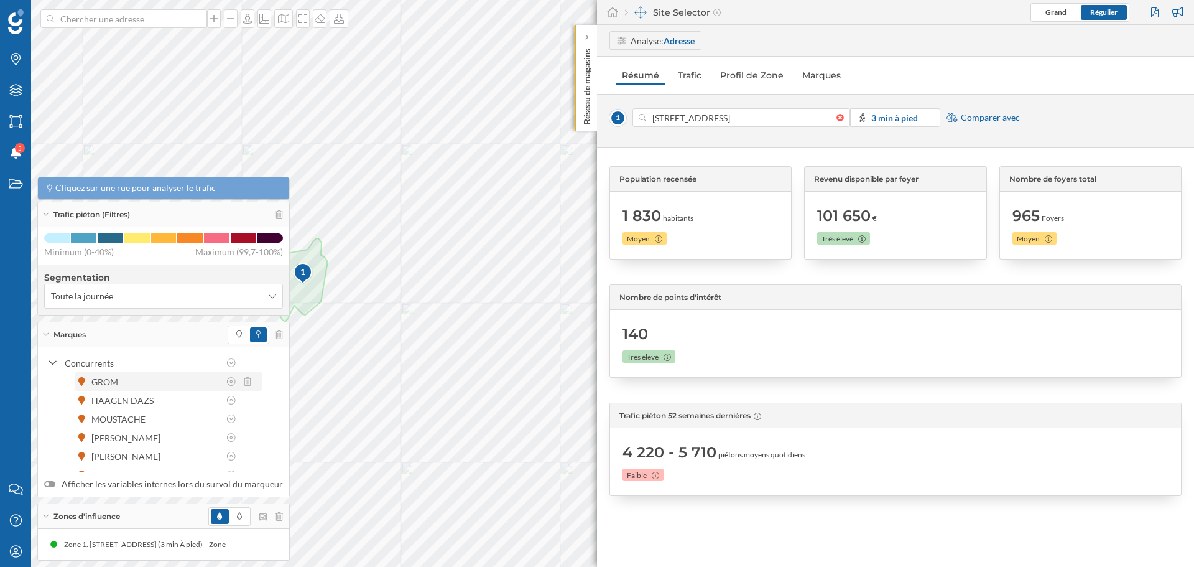
scroll to position [40, 0]
click at [680, 77] on link "Trafic" at bounding box center [690, 75] width 36 height 20
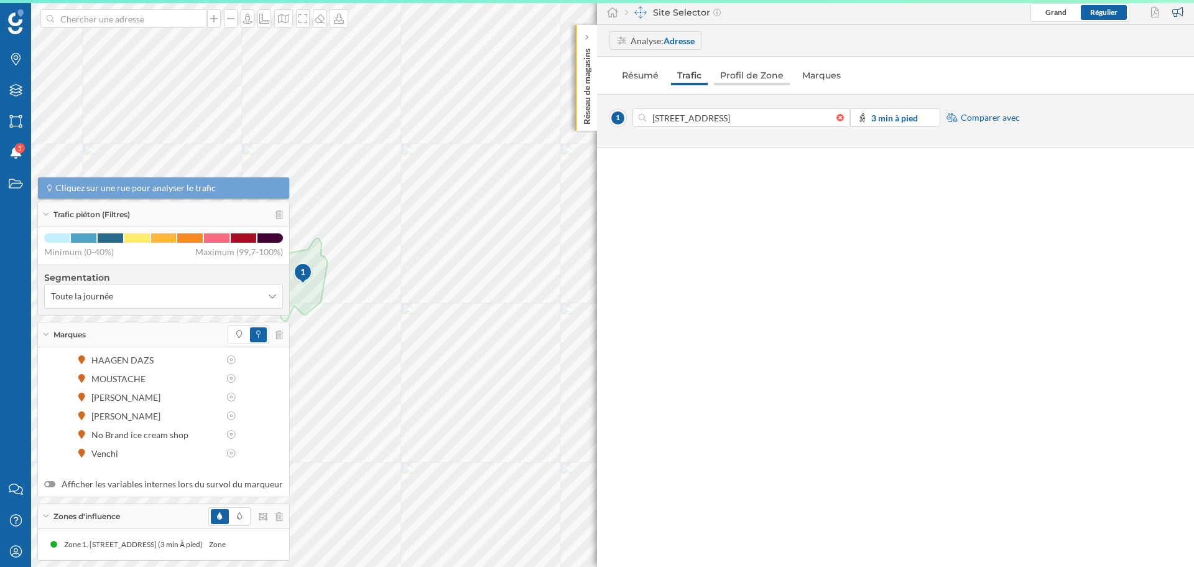
click at [743, 74] on link "Profil de Zone" at bounding box center [752, 75] width 76 height 20
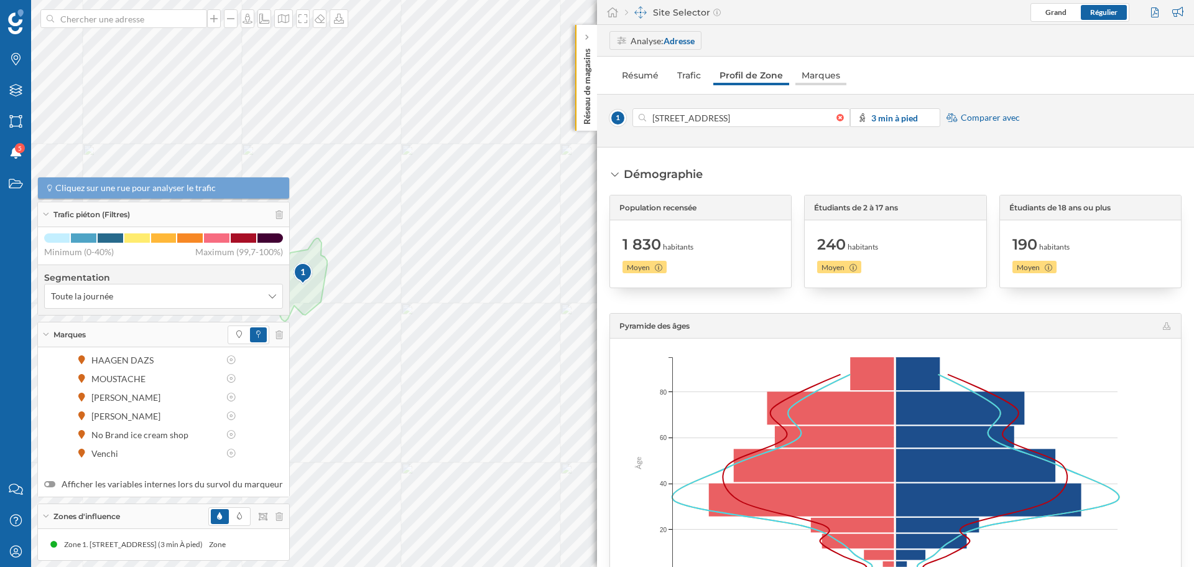
click at [814, 75] on link "Marques" at bounding box center [821, 75] width 51 height 20
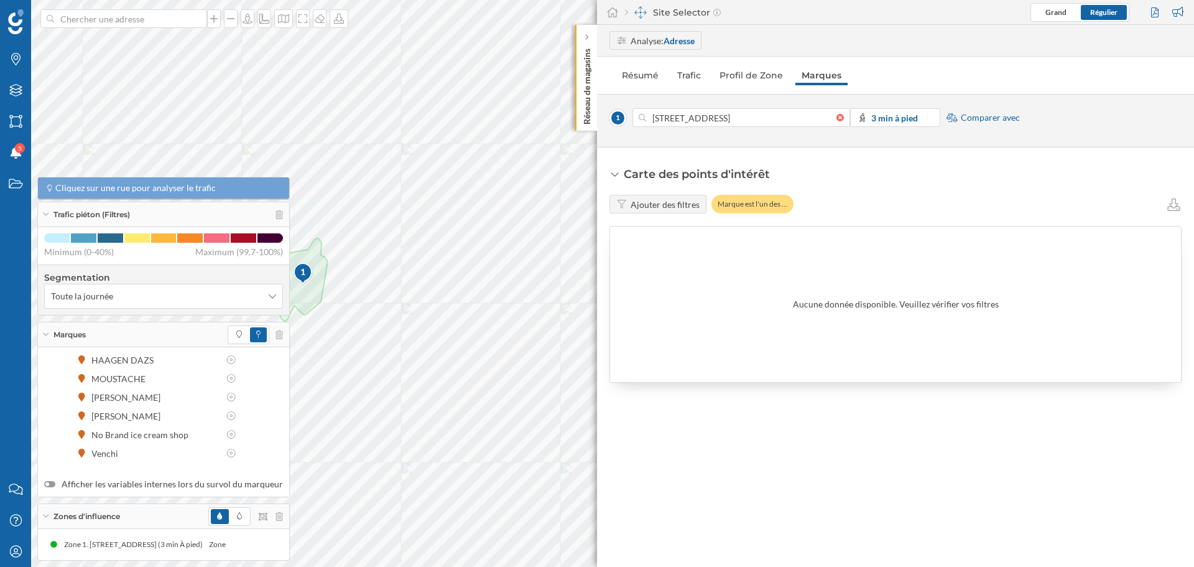
click at [845, 119] on div at bounding box center [844, 117] width 14 height 7
click at [837, 119] on input "[STREET_ADDRESS]" at bounding box center [741, 117] width 190 height 19
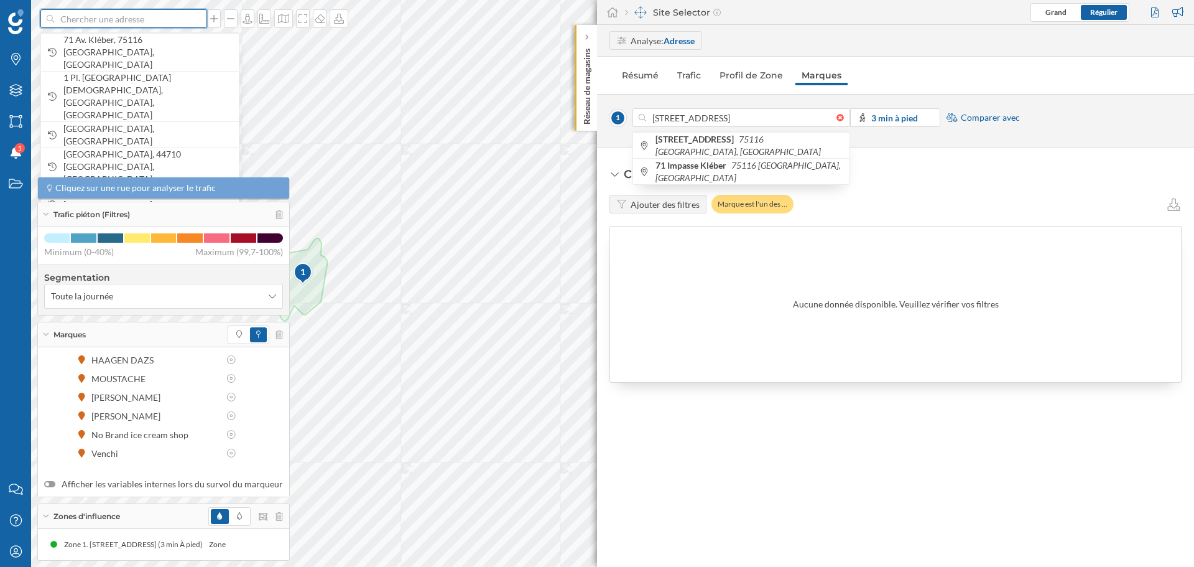
click at [169, 21] on input at bounding box center [123, 18] width 139 height 19
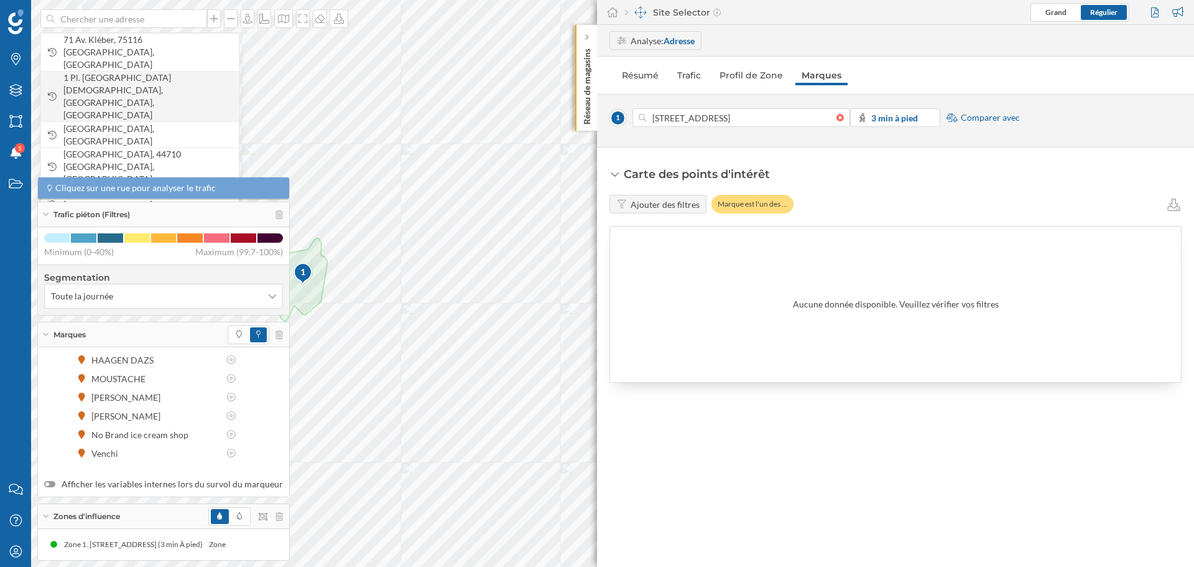
click at [140, 72] on span "1 Pl. [GEOGRAPHIC_DATA][DEMOGRAPHIC_DATA], [GEOGRAPHIC_DATA], [GEOGRAPHIC_DATA]" at bounding box center [147, 97] width 169 height 50
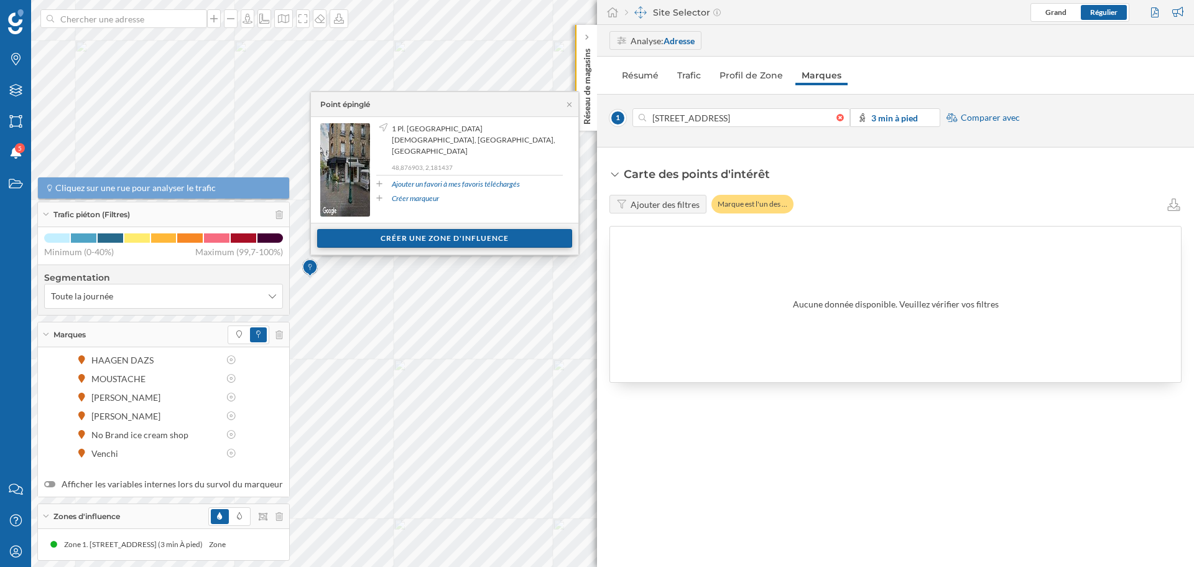
click at [398, 240] on div "Créer une zone d'influence" at bounding box center [444, 238] width 255 height 19
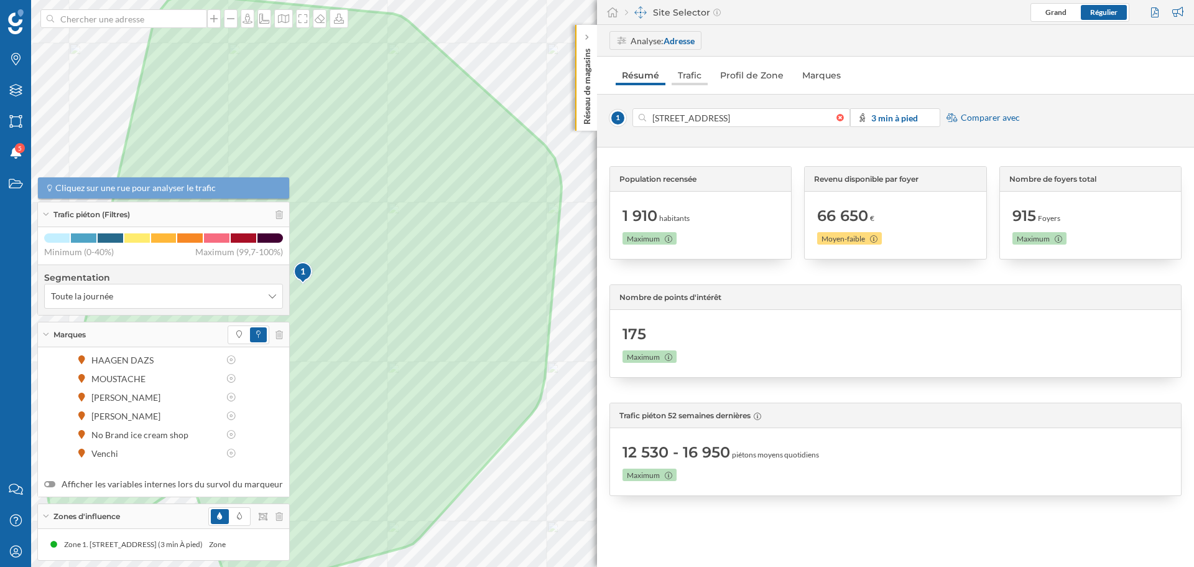
click at [696, 75] on link "Trafic" at bounding box center [690, 75] width 36 height 20
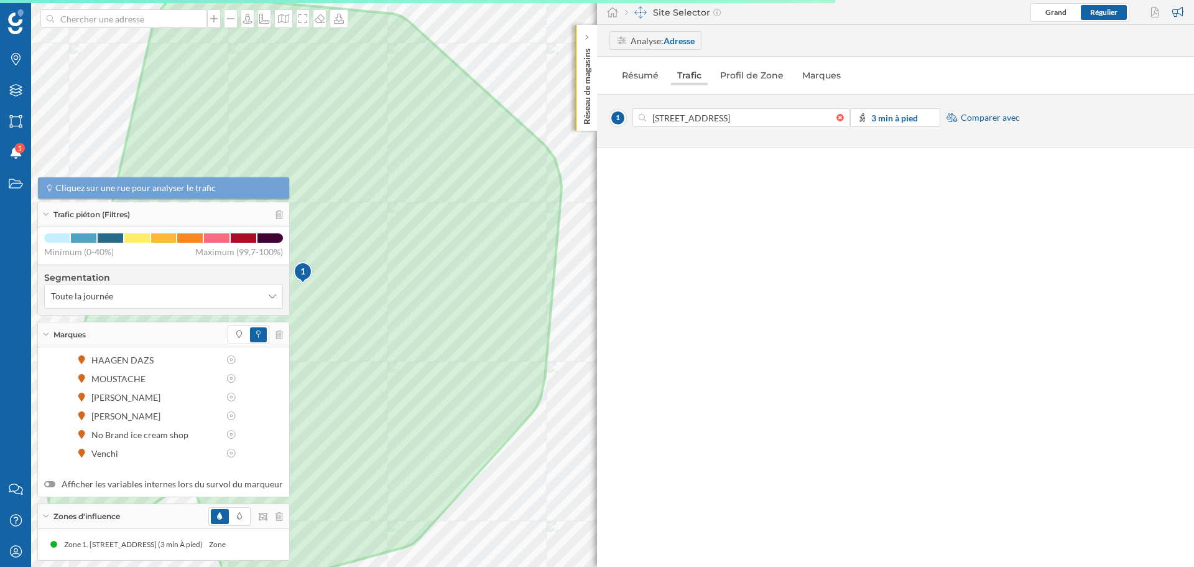
click at [696, 75] on link "Trafic" at bounding box center [689, 75] width 37 height 20
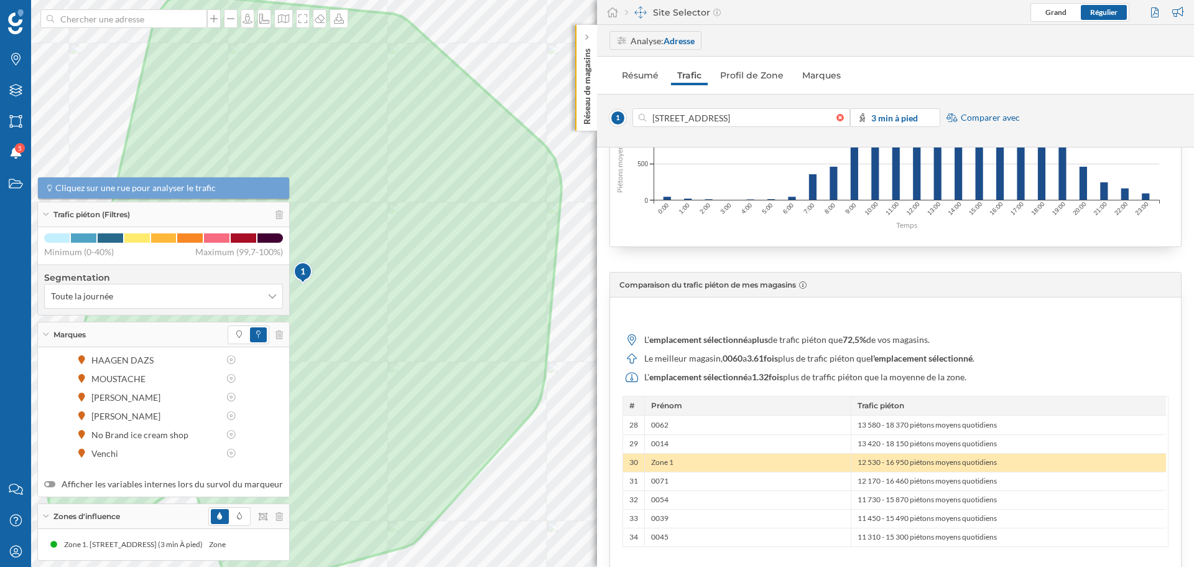
scroll to position [356, 0]
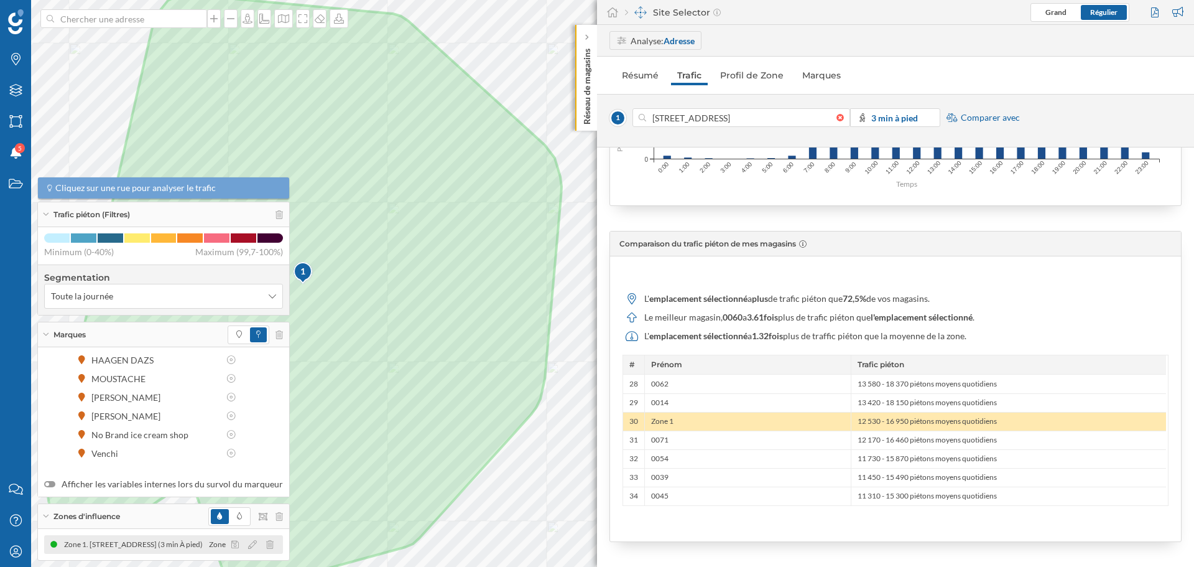
click at [90, 542] on div "Zone 1. [STREET_ADDRESS] (3 min À pied)" at bounding box center [136, 544] width 145 height 12
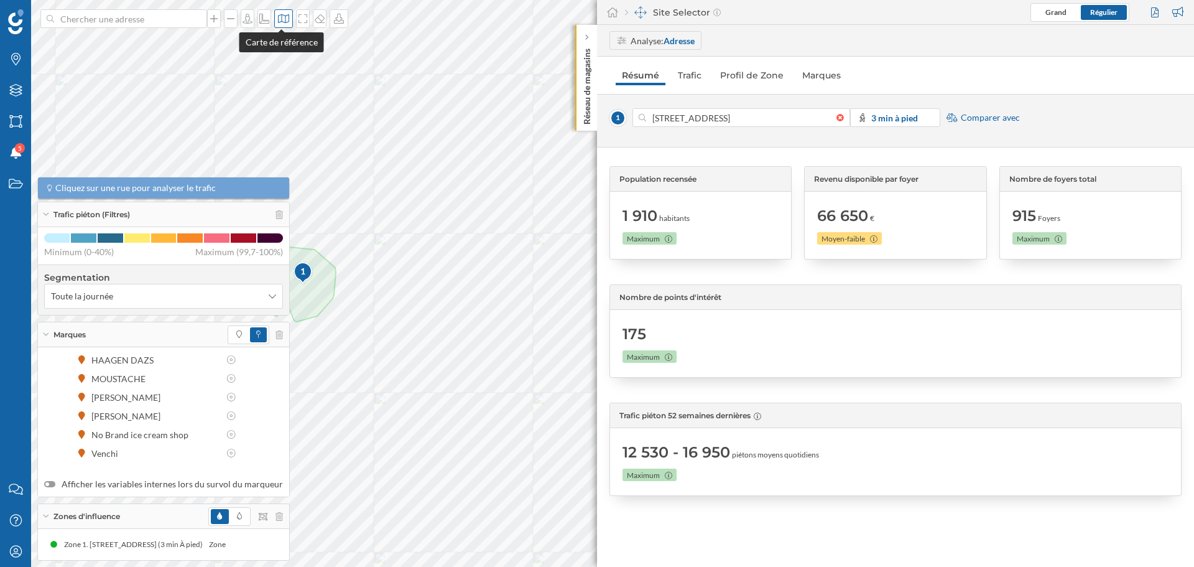
click at [284, 16] on icon at bounding box center [283, 18] width 11 height 9
click at [697, 67] on link "Trafic" at bounding box center [690, 75] width 36 height 20
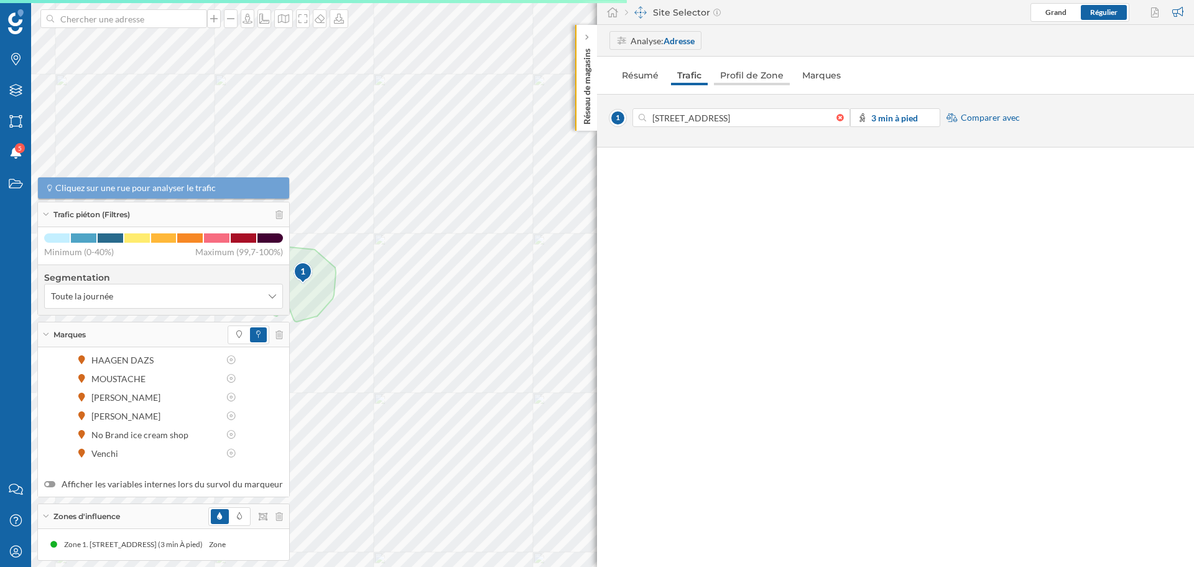
click at [747, 73] on link "Profil de Zone" at bounding box center [752, 75] width 76 height 20
click at [811, 71] on link "Marques" at bounding box center [821, 75] width 51 height 20
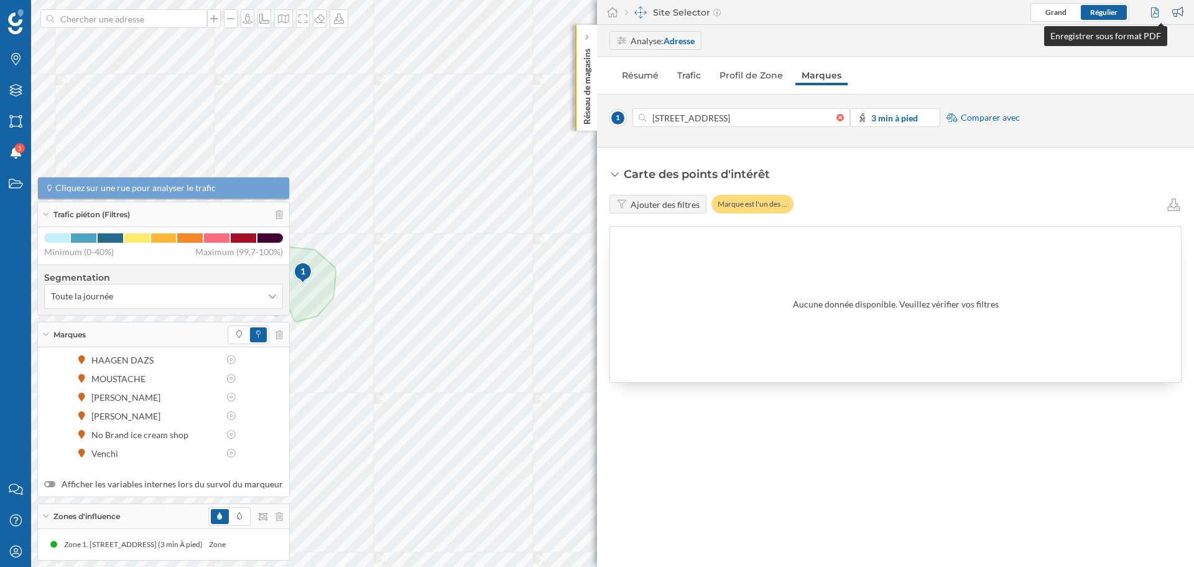
click at [1149, 11] on div at bounding box center [1156, 12] width 17 height 19
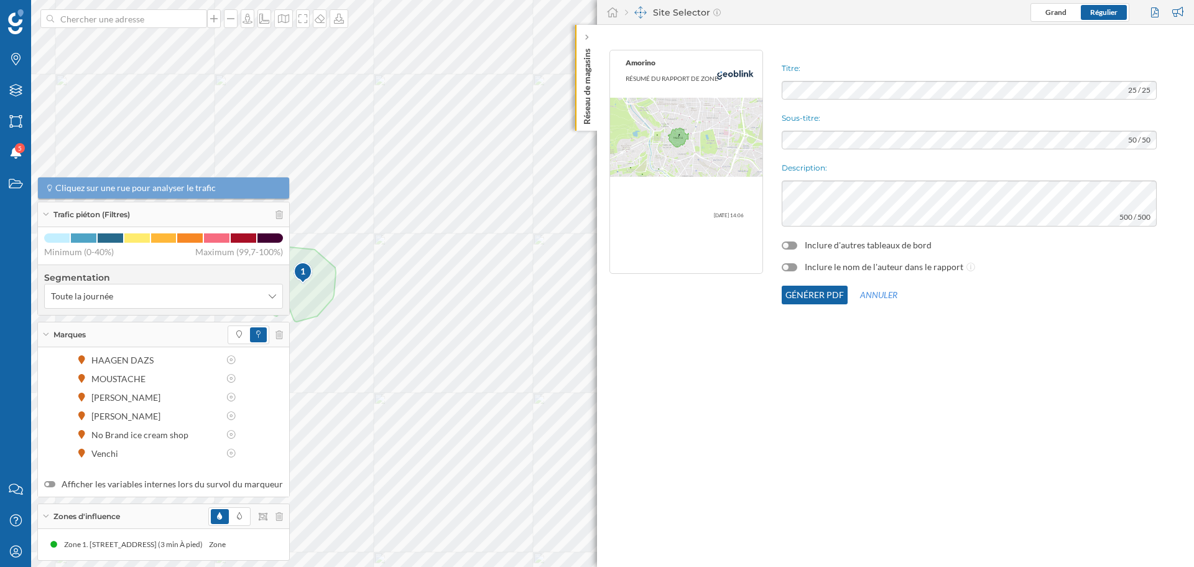
click at [793, 251] on div "Inclure d'autres tableaux de bord" at bounding box center [969, 245] width 375 height 12
click at [794, 244] on div at bounding box center [790, 245] width 16 height 8
